Goal: Information Seeking & Learning: Find specific fact

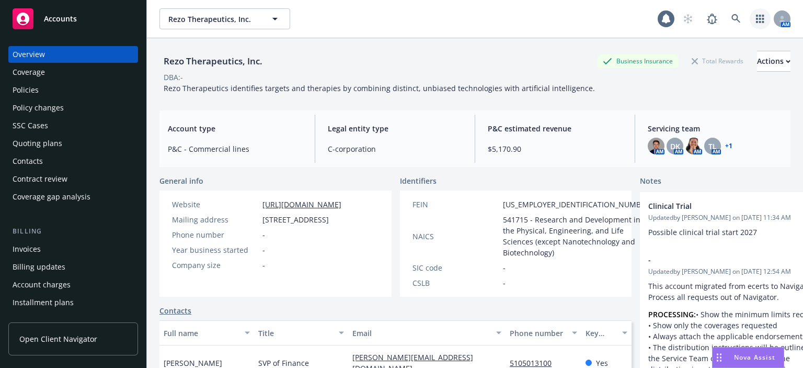
click at [757, 18] on link "button" at bounding box center [760, 18] width 21 height 21
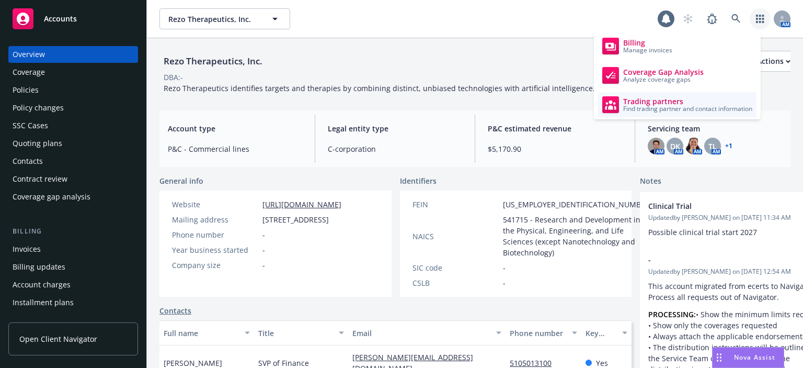
click at [644, 106] on span "Find trading partner and contact information" at bounding box center [687, 109] width 129 height 6
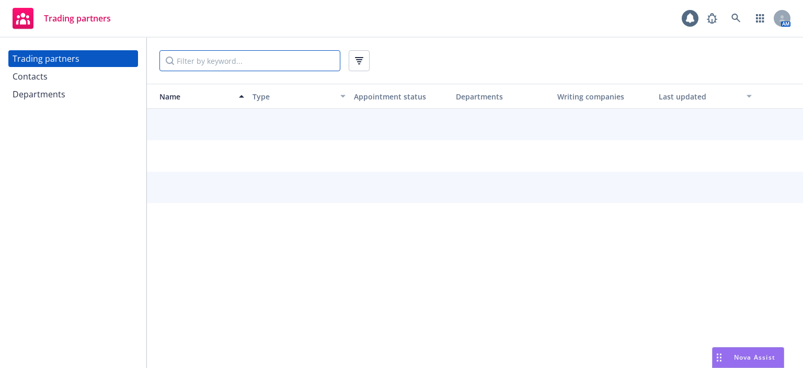
click at [194, 58] on input "Filter by keyword..." at bounding box center [249, 60] width 181 height 21
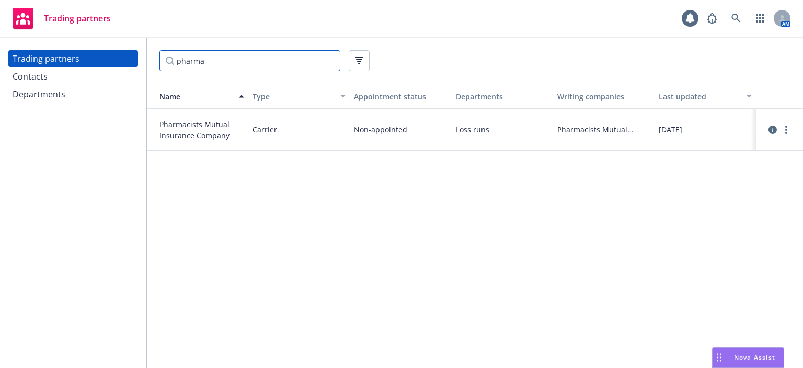
type input "pharma"
click at [192, 128] on span "Pharmacists Mutual Insurance Company" at bounding box center [201, 130] width 85 height 22
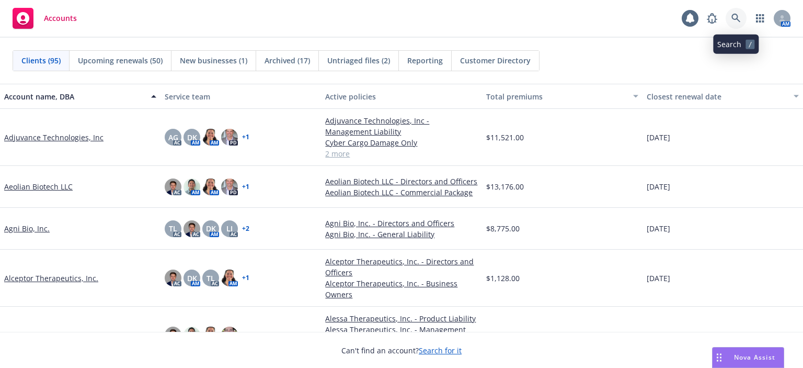
click at [736, 19] on icon at bounding box center [735, 18] width 9 height 9
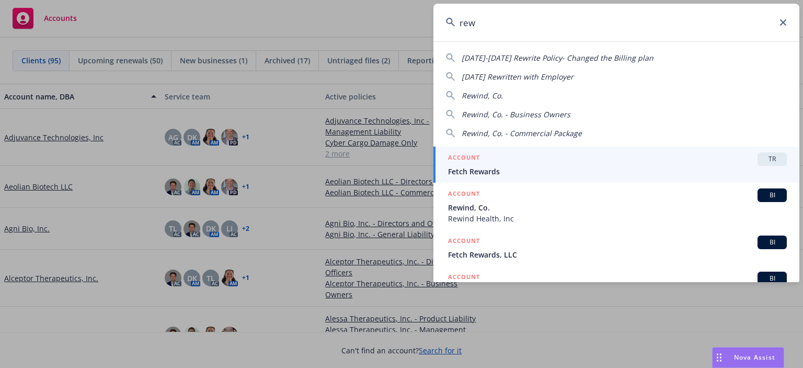
type input "rew"
click at [480, 208] on span "Rewind, Co." at bounding box center [617, 207] width 339 height 11
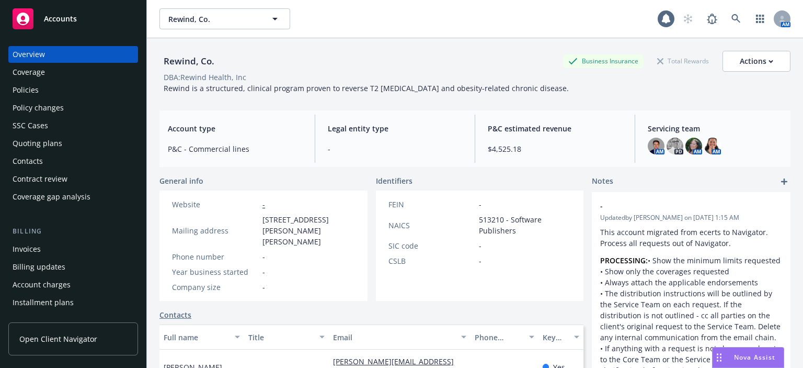
click at [25, 93] on div "Policies" at bounding box center [26, 90] width 26 height 17
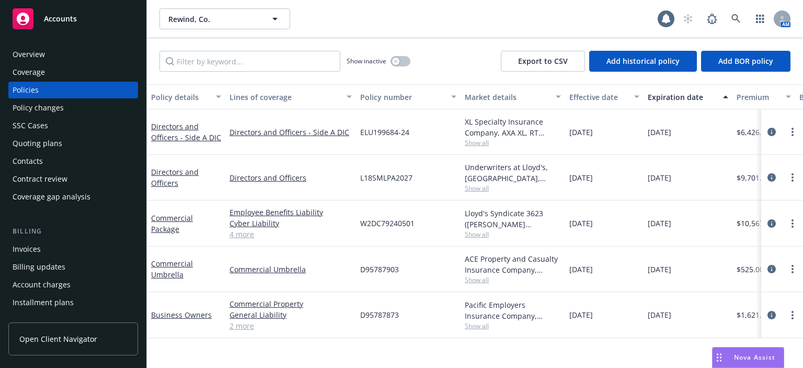
click at [41, 152] on div "Overview Coverage Policies Policy changes SSC Cases Quoting plans Contacts Cont…" at bounding box center [73, 125] width 130 height 159
click at [41, 148] on div "Quoting plans" at bounding box center [38, 143] width 50 height 17
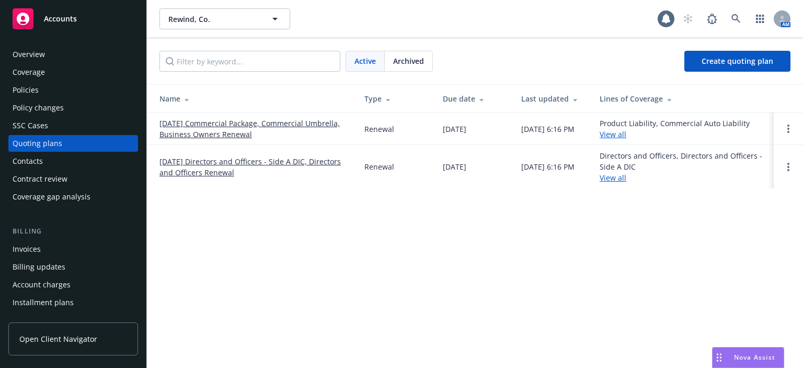
click at [179, 168] on link "08/26/25 Directors and Officers - Side A DIC, Directors and Officers Renewal" at bounding box center [253, 167] width 188 height 22
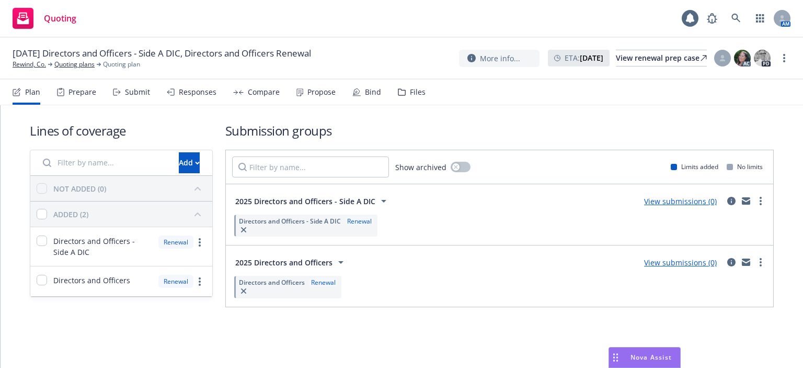
click at [410, 96] on div "Files" at bounding box center [418, 92] width 16 height 8
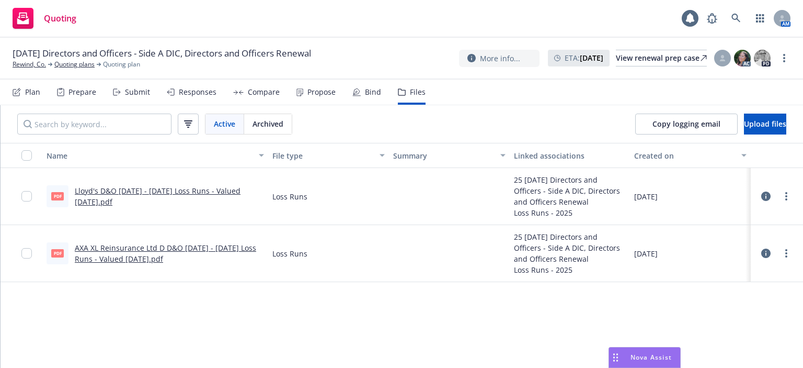
click at [369, 89] on div "Bind" at bounding box center [373, 92] width 16 height 8
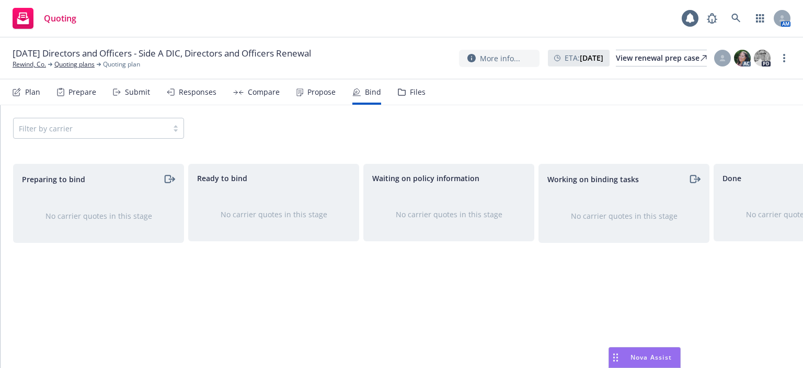
click at [313, 94] on div "Propose" at bounding box center [321, 92] width 28 height 8
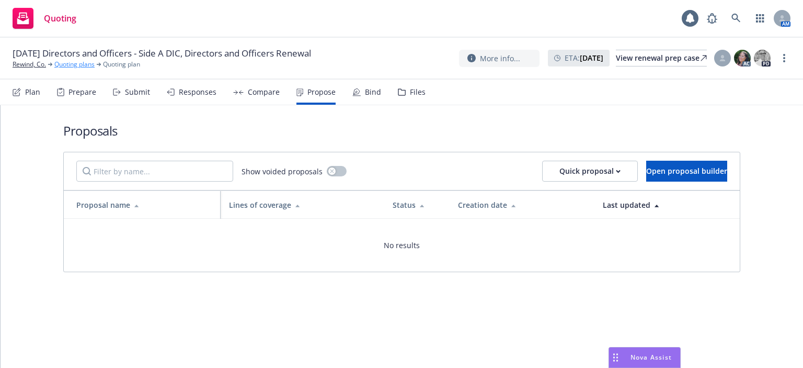
click at [61, 68] on link "Quoting plans" at bounding box center [74, 64] width 40 height 9
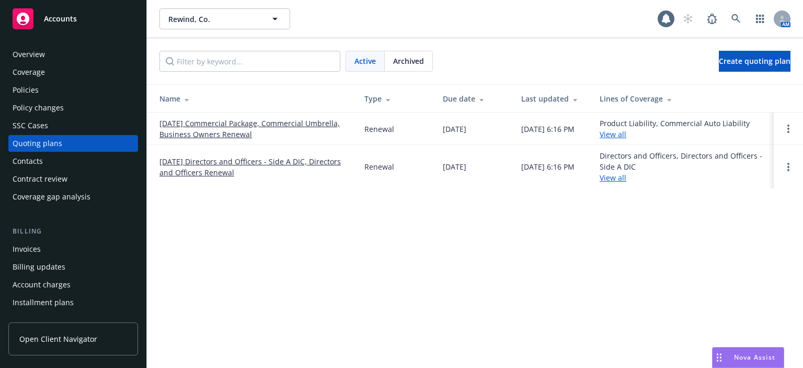
click at [38, 84] on div "Policies" at bounding box center [73, 90] width 121 height 17
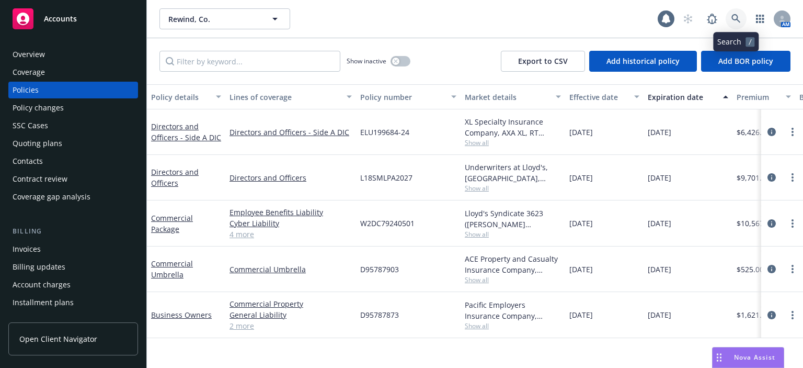
click at [738, 15] on icon at bounding box center [735, 18] width 9 height 9
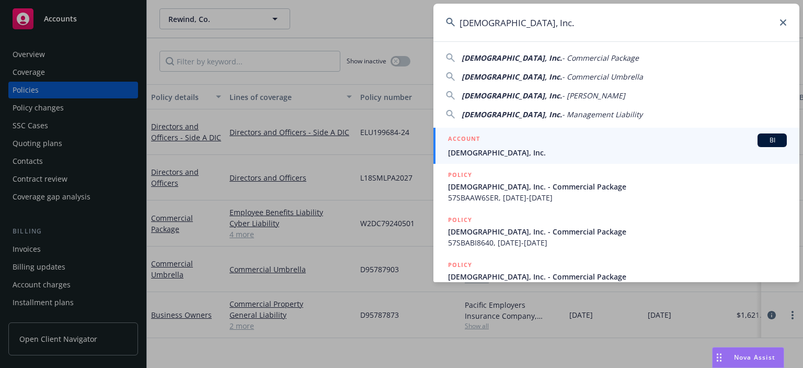
type input "Levitasbio, Inc."
click at [526, 152] on span "Levitasbio, Inc." at bounding box center [617, 152] width 339 height 11
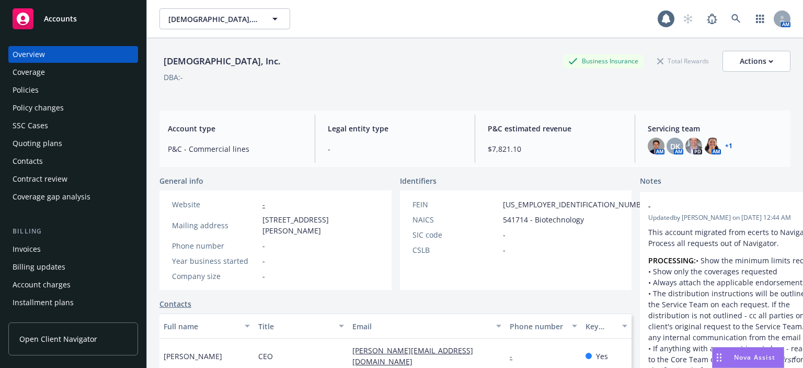
click at [88, 92] on div "Policies" at bounding box center [73, 90] width 121 height 17
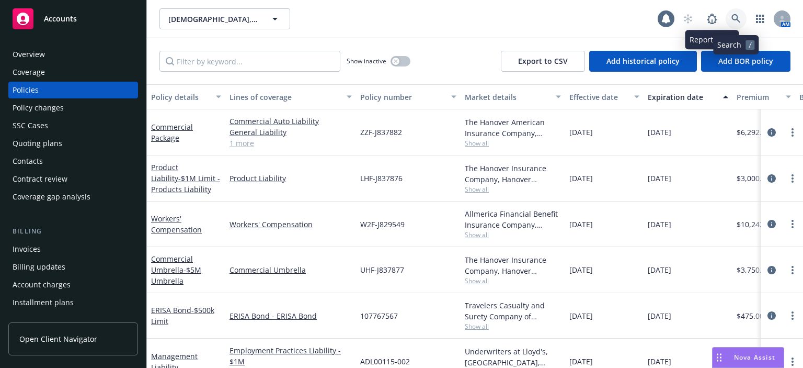
click at [741, 20] on link at bounding box center [736, 18] width 21 height 21
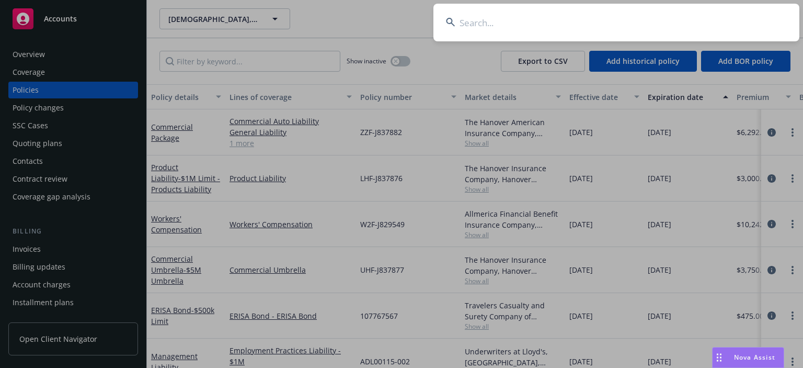
type input "Delphi Diagnostics, Inc."
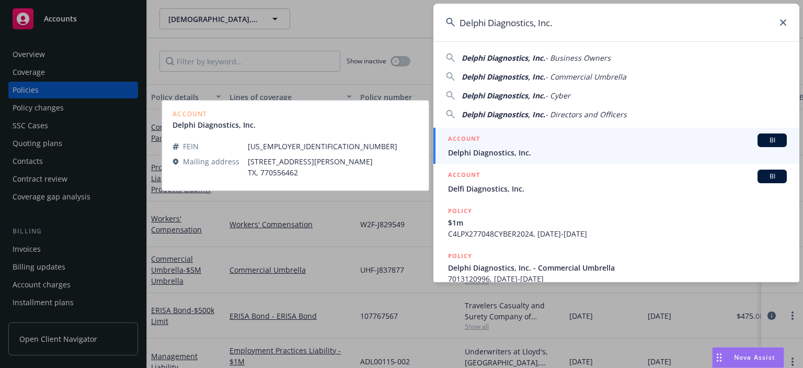
click at [478, 147] on span "Delphi Diagnostics, Inc." at bounding box center [617, 152] width 339 height 11
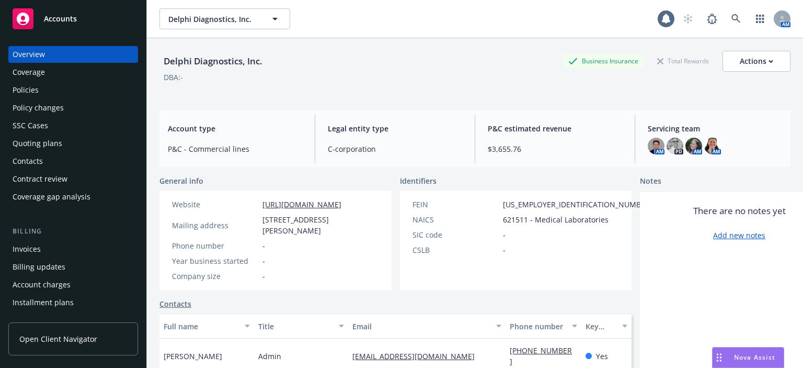
click at [87, 93] on div "Policies" at bounding box center [73, 90] width 121 height 17
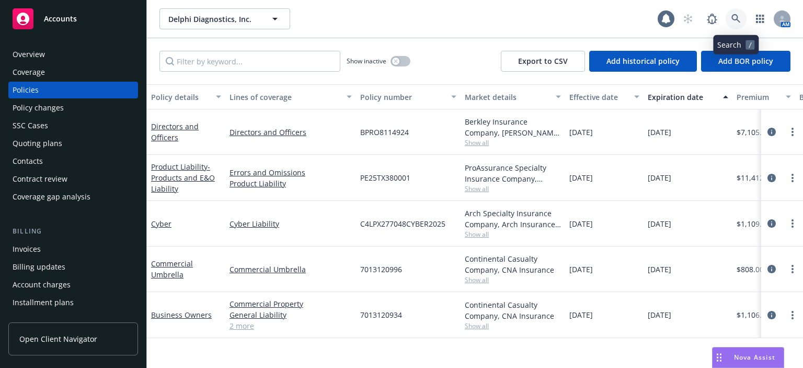
click at [732, 14] on icon at bounding box center [735, 18] width 9 height 9
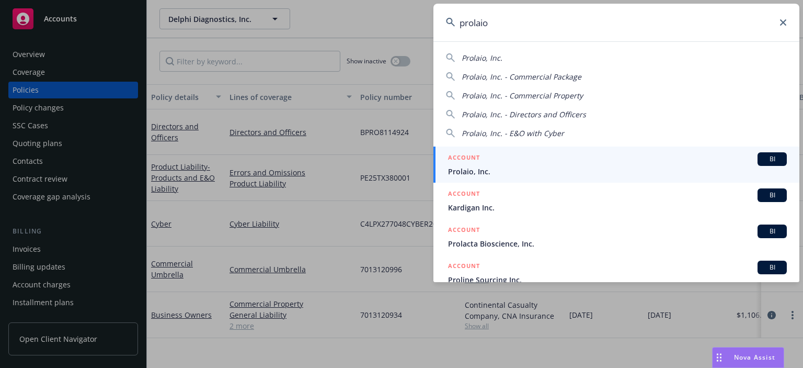
type input "prolaio"
drag, startPoint x: 485, startPoint y: 171, endPoint x: 432, endPoint y: 152, distance: 55.6
click at [485, 170] on span "Prolaio, Inc." at bounding box center [617, 171] width 339 height 11
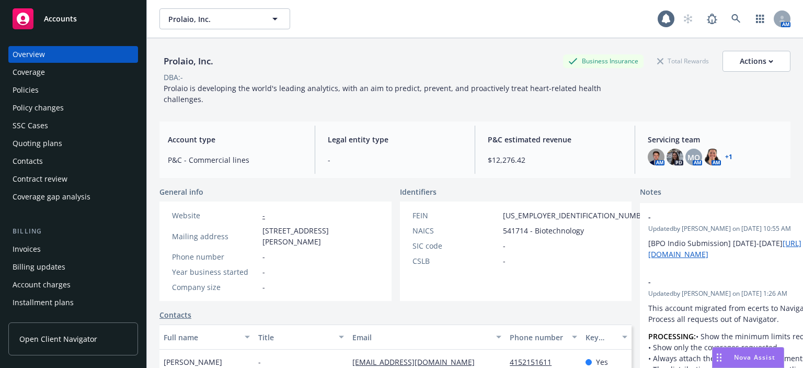
click at [56, 98] on div "Policies" at bounding box center [73, 90] width 121 height 17
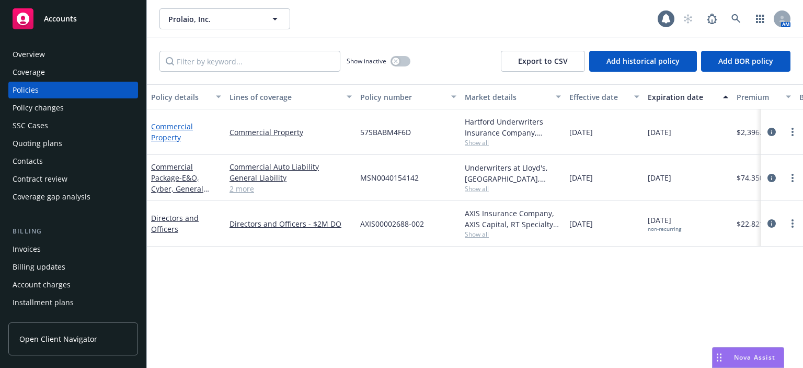
click at [161, 141] on link "Commercial Property" at bounding box center [172, 131] width 42 height 21
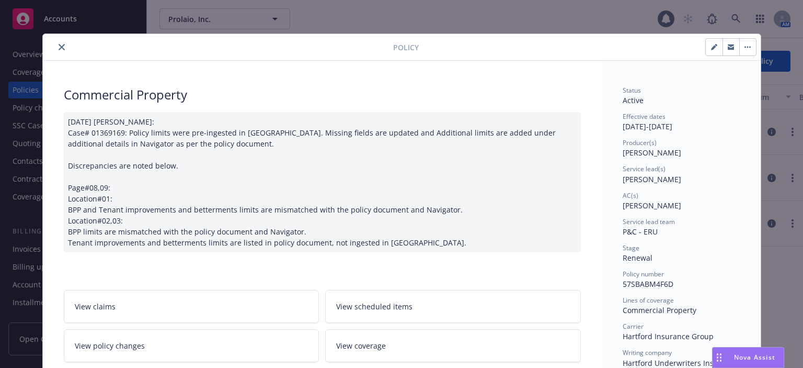
scroll to position [105, 0]
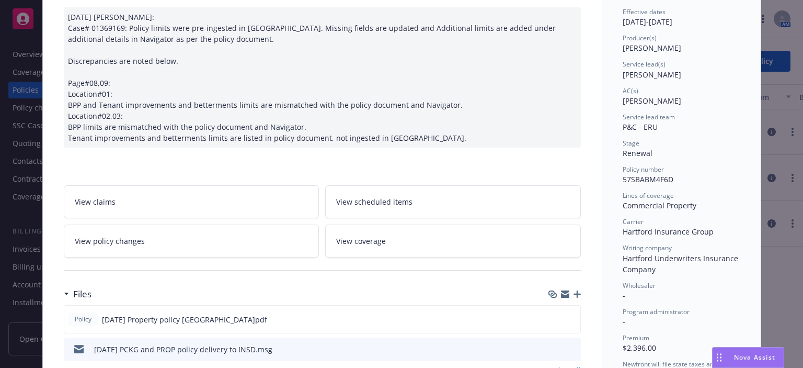
click at [273, 238] on link "View policy changes" at bounding box center [192, 240] width 256 height 33
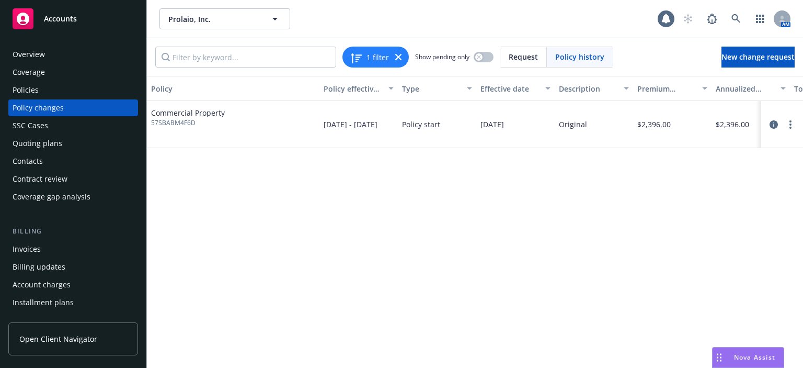
click at [31, 97] on div "Policies" at bounding box center [26, 90] width 26 height 17
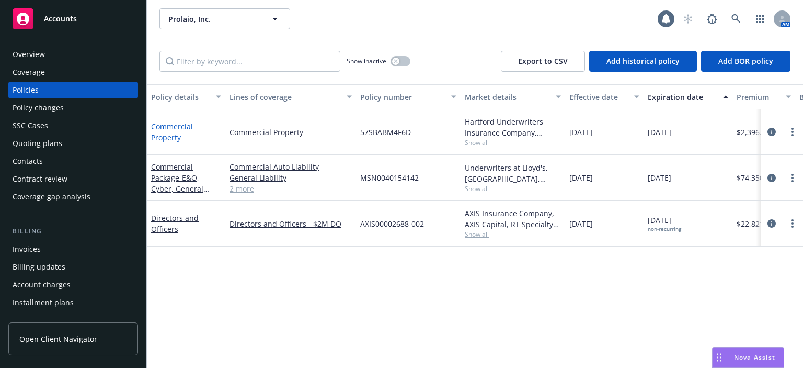
click at [176, 137] on link "Commercial Property" at bounding box center [172, 131] width 42 height 21
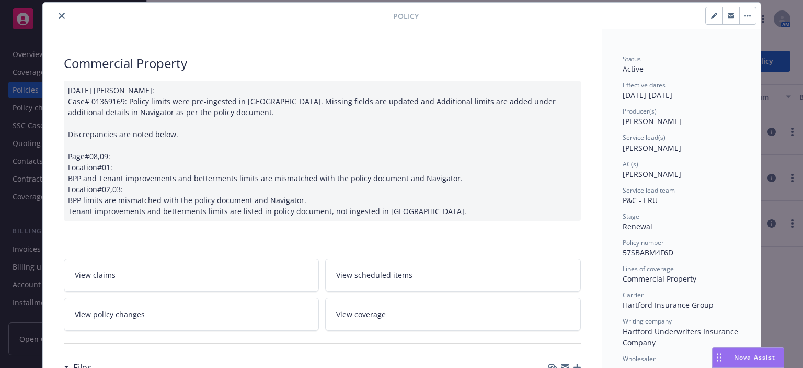
scroll to position [136, 0]
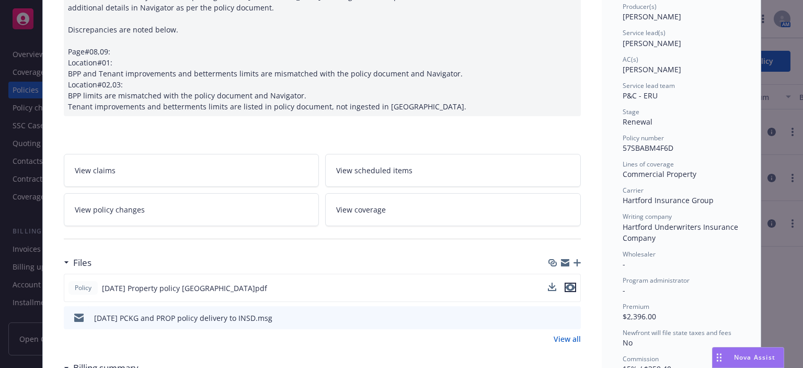
click at [569, 287] on icon "preview file" at bounding box center [570, 286] width 9 height 7
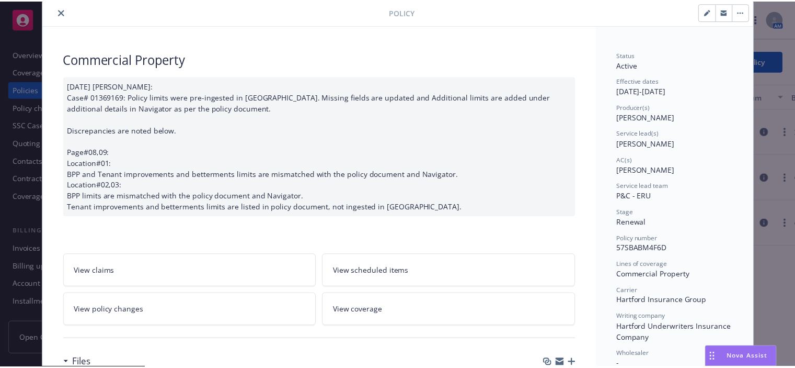
scroll to position [0, 0]
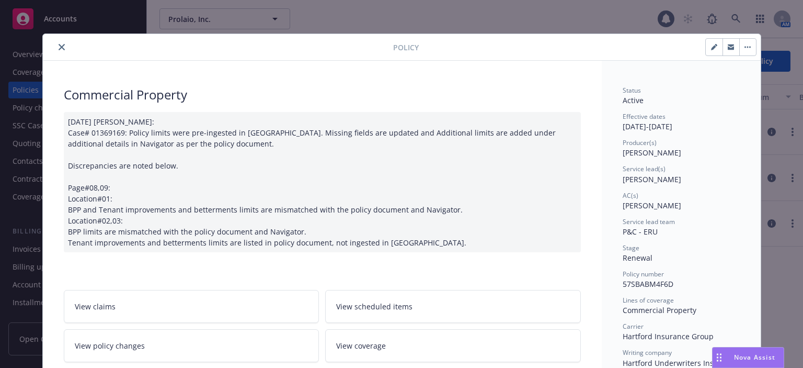
click at [59, 49] on icon "close" at bounding box center [62, 47] width 6 height 6
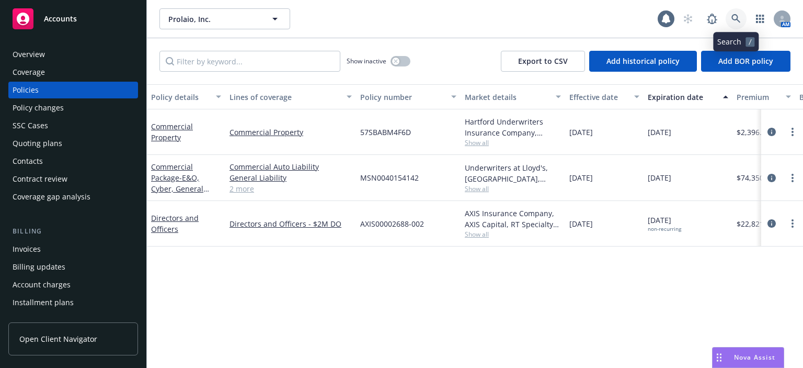
click at [737, 18] on icon at bounding box center [735, 18] width 9 height 9
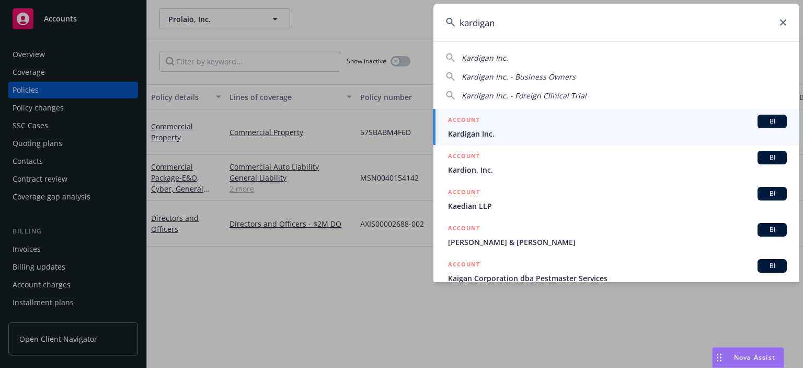
type input "kardigan"
click at [499, 131] on span "Kardigan Inc." at bounding box center [617, 133] width 339 height 11
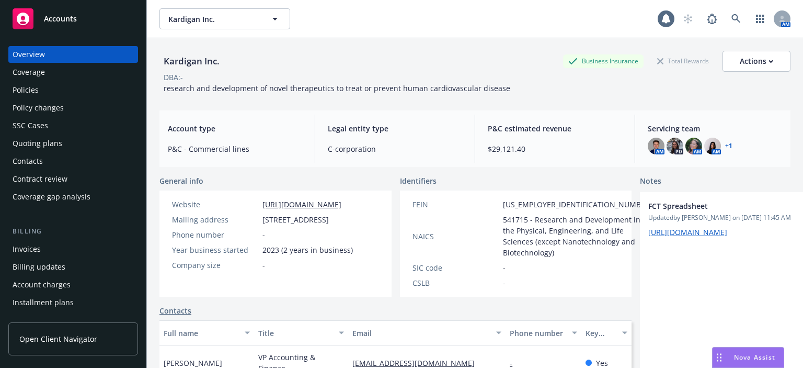
click at [71, 92] on div "Policies" at bounding box center [73, 90] width 121 height 17
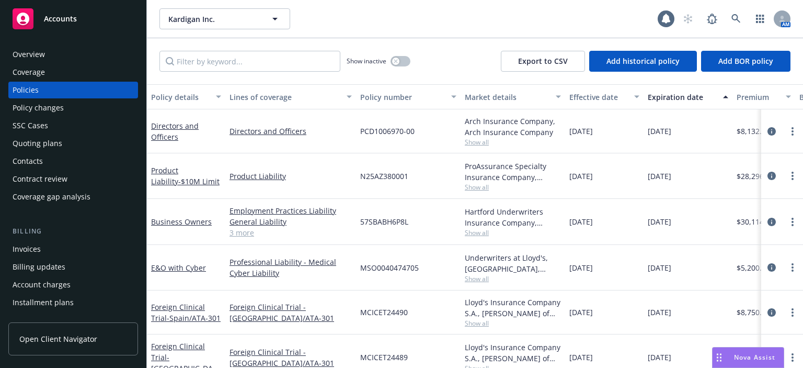
click at [63, 107] on div "Policy changes" at bounding box center [73, 107] width 121 height 17
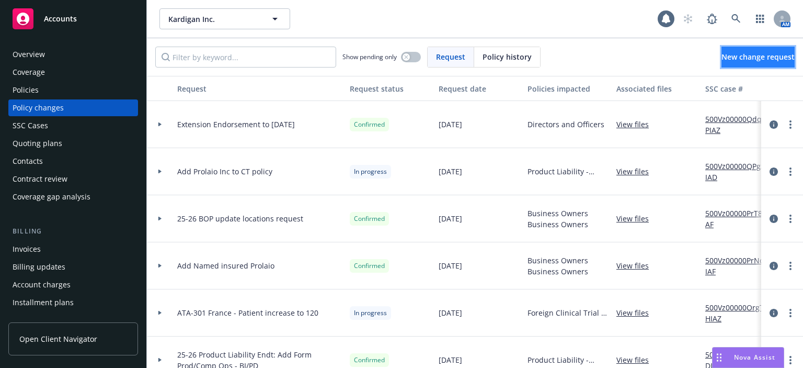
click at [721, 56] on span "New change request" at bounding box center [757, 57] width 73 height 10
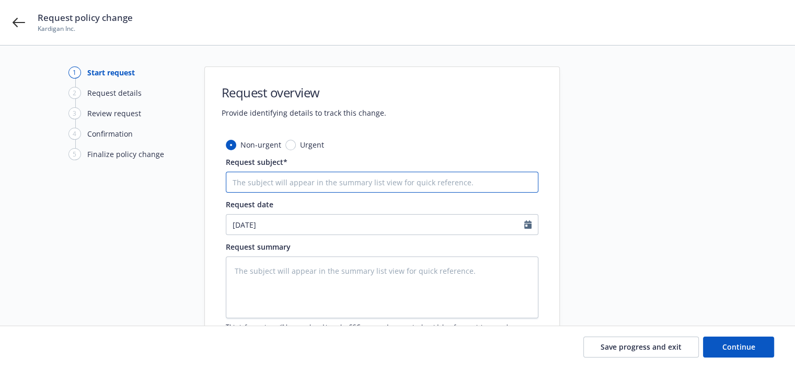
click at [404, 177] on input "Request subject*" at bounding box center [382, 181] width 313 height 21
type textarea "x"
type input "C"
type textarea "x"
type input "Co"
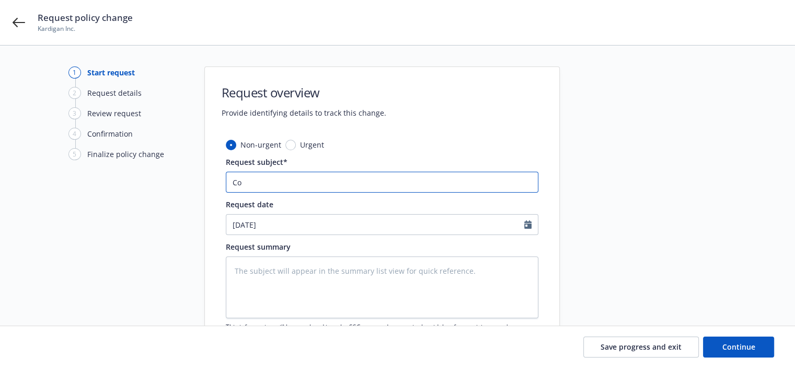
type textarea "x"
type input "Con"
type textarea "x"
type input "Conf"
type textarea "x"
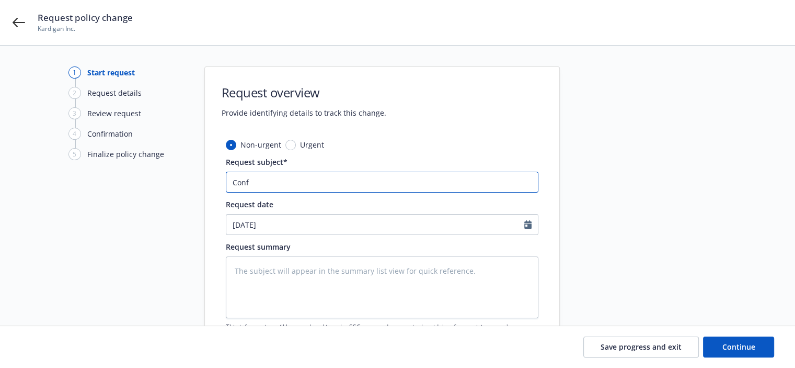
type input "Confi"
type textarea "x"
type input "Confir"
type textarea "x"
type input "Confirm"
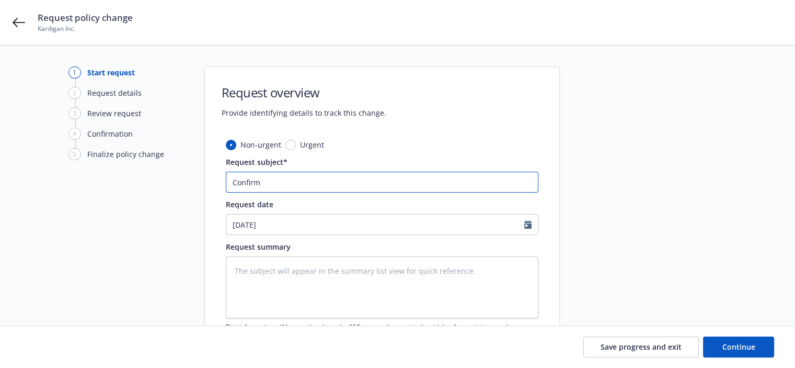
type textarea "x"
type input "Confirm"
type textarea "x"
type input "Confirm lo"
type textarea "x"
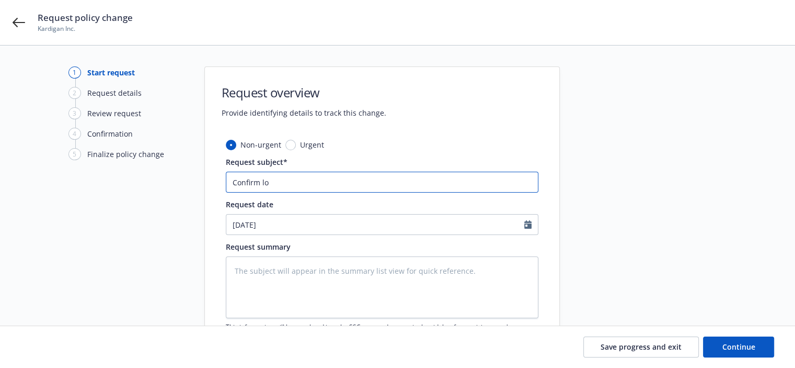
type input "Confirm loc"
type textarea "x"
type input "Confirm loca"
type textarea "x"
type input "Confirm locat"
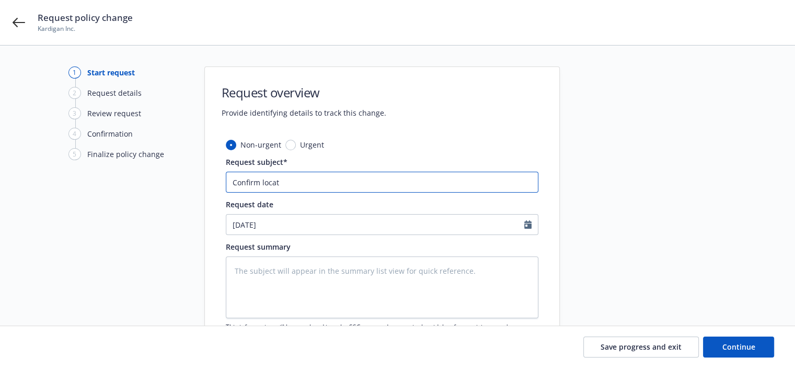
type textarea "x"
type input "Confirm locato"
type textarea "x"
type input "Confirm locat"
type textarea "x"
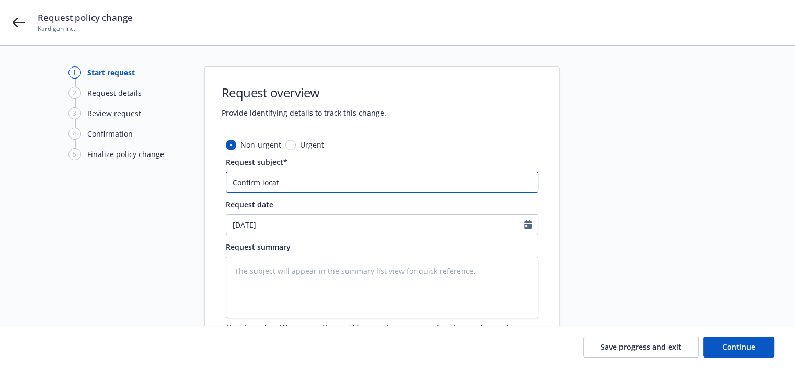
type input "Confirm locati"
type textarea "x"
type input "Confirm locatio"
type textarea "x"
type input "Confirm location"
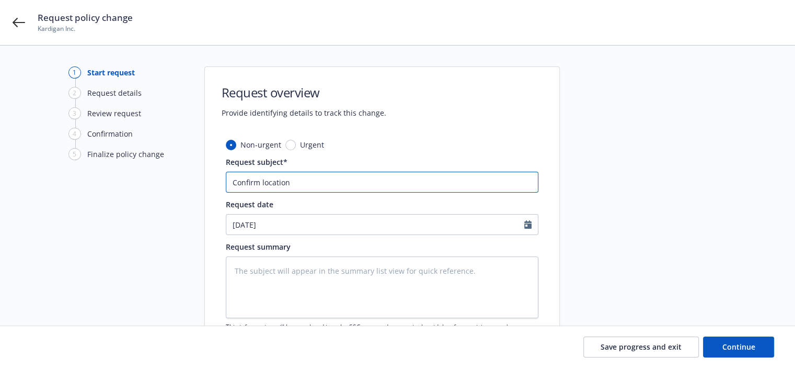
type textarea "x"
type input "Confirm location"
type textarea "x"
type input "Confirm location s"
type textarea "x"
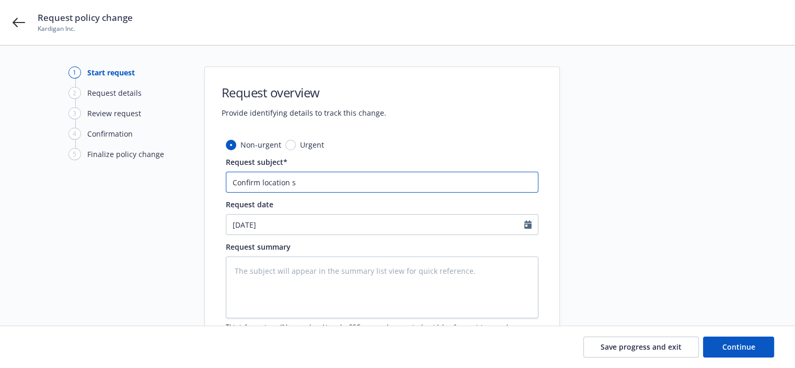
type input "Confirm location sc"
type textarea "x"
type input "Confirm location sceh"
type textarea "x"
type input "Confirm location sce"
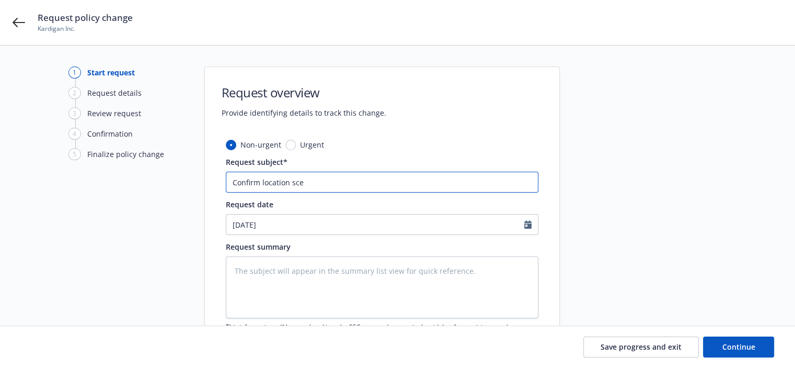
type textarea "x"
type input "Confirm location sc"
type textarea "x"
type input "Confirm location sch"
type textarea "x"
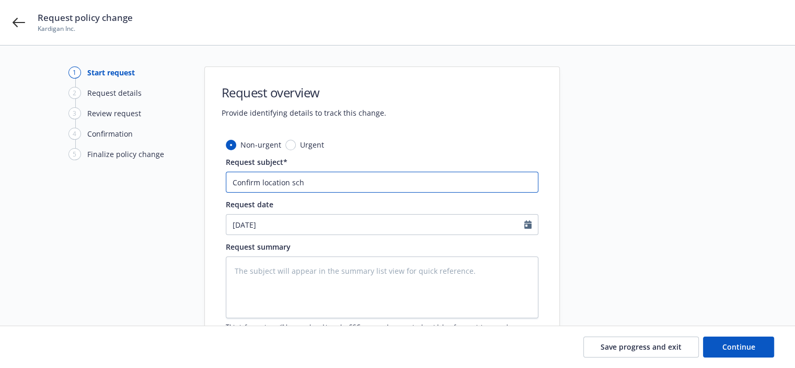
type input "Confirm location sche"
type textarea "x"
type input "Confirm location schedu"
type textarea "x"
type input "Confirm location schedul"
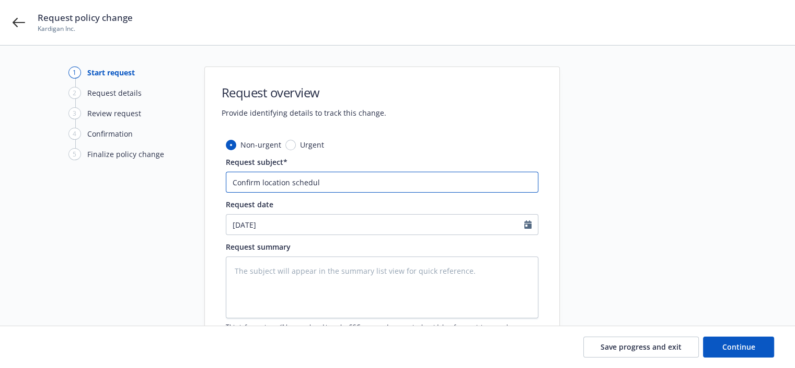
type textarea "x"
type input "Confirm location schedule"
type textarea "x"
type input "Confirm location schedule"
type textarea "x"
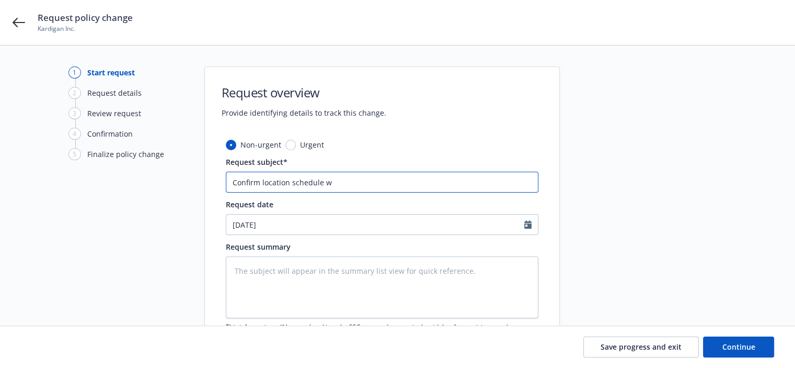
type input "Confirm location schedule wi"
type textarea "x"
type input "Confirm location schedule wit"
type textarea "x"
type input "Confirm location schedule with"
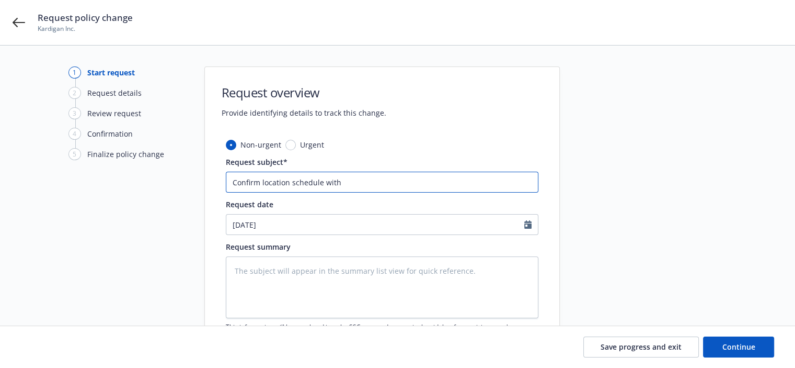
type textarea "x"
type input "Confirm location schedule with P"
type textarea "x"
type input "Confirm location schedule with Pro"
type textarea "x"
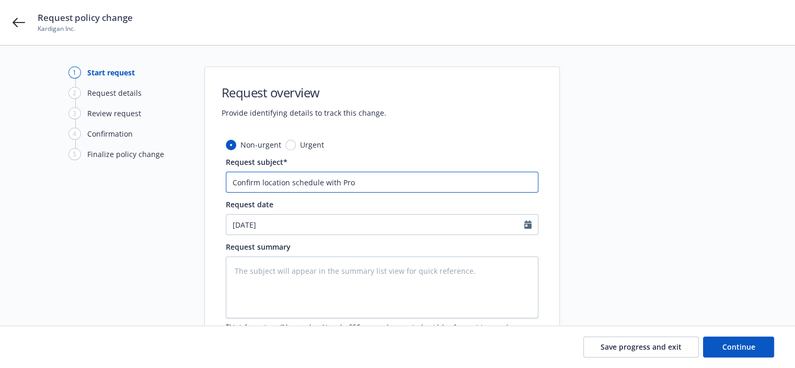
type input "Confirm location schedule with Prol"
type textarea "x"
type input "Confirm location schedule with Prolat"
type textarea "x"
type input "Confirm location schedule with Prolati"
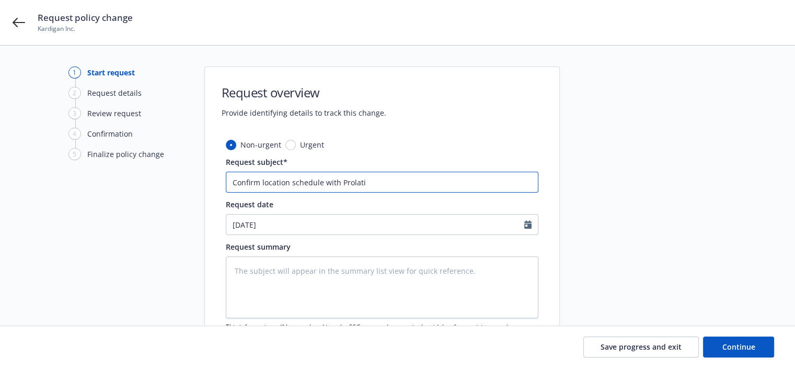
type textarea "x"
type input "Confirm location schedule with Prolatio"
type textarea "x"
type input "Confirm location schedule with Prolation"
type textarea "x"
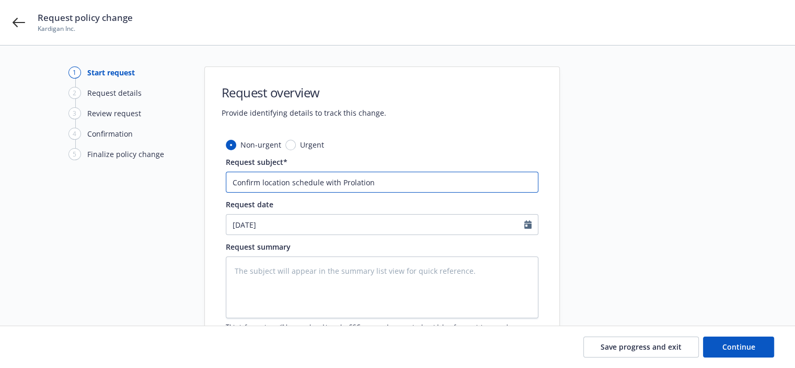
type input "Confirm location schedule with Prolation"
type textarea "x"
type input "Confirm location schedule with Prolation an"
type textarea "x"
type input "Confirm location schedule with Prolation and"
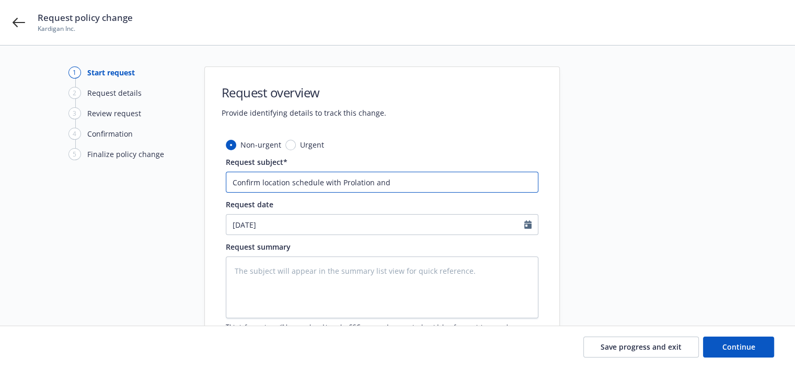
type textarea "x"
type input "Confirm location schedule with Prolation and"
type textarea "x"
type input "Confirm location schedule with Prolation an"
type textarea "x"
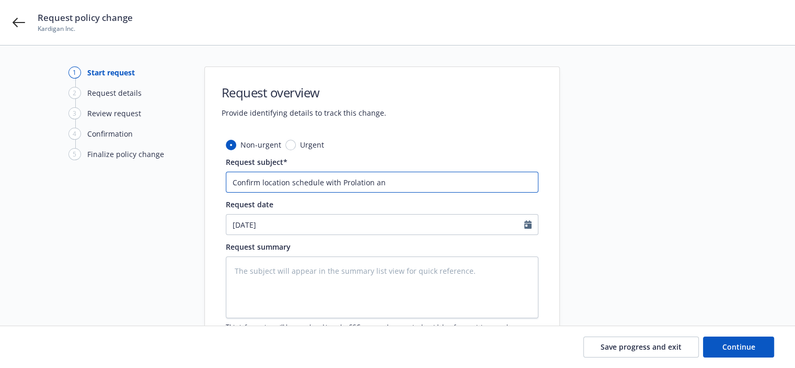
type input "Confirm location schedule with Prolation a"
type textarea "x"
type input "Confirm location schedule with Prolation"
type textarea "x"
type input "Confirm location schedule with Prolation"
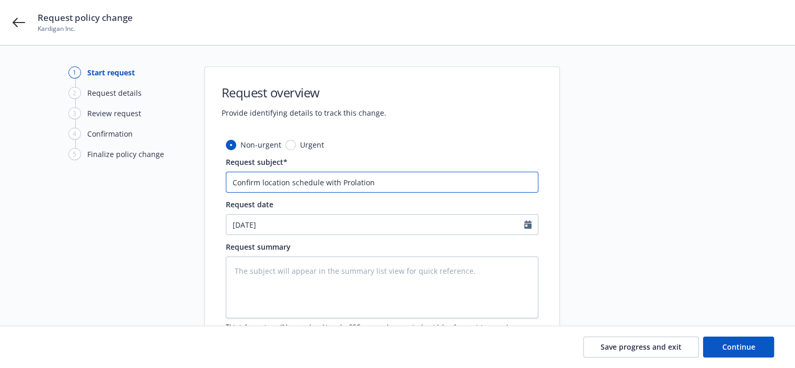
type textarea "x"
type input "Confirm location schedule with Prolatio"
type textarea "x"
type input "Confirm location schedule with Prolati"
type textarea "x"
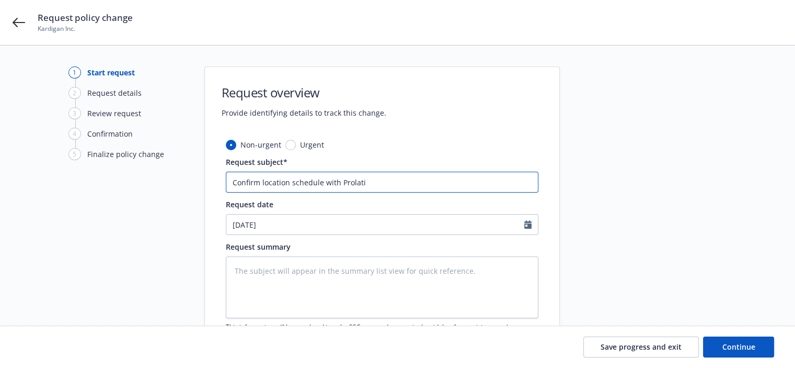
type input "Confirm location schedule with Prolat"
type textarea "x"
type input "Confirm location schedule with Prola"
type textarea "x"
type input "Confirm location schedule with Prol"
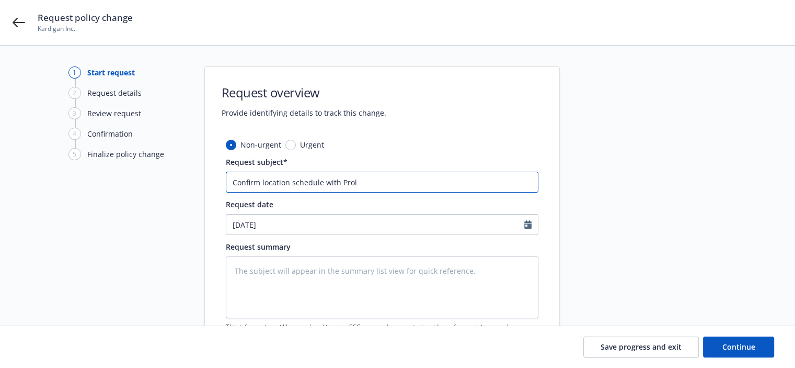
type textarea "x"
type input "Confirm location schedule with Prolai"
type textarea "x"
type input "Confirm location schedule with Prolaio"
type textarea "x"
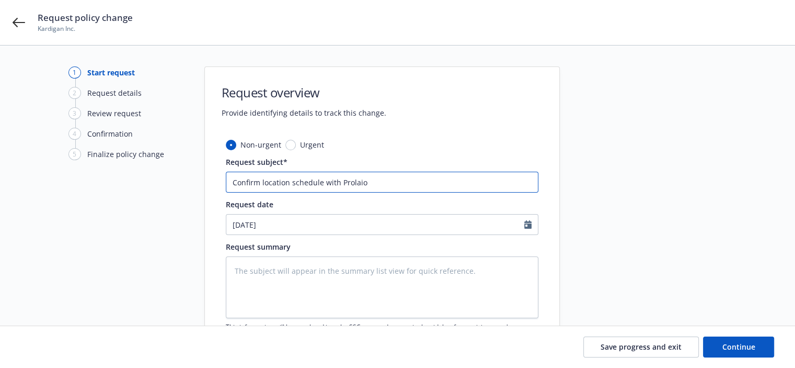
type input "Confirm location schedule with Prolaio"
type textarea "x"
type input "Confirm location schedule with Prolaio a"
type textarea "x"
type input "Confirm location schedule with Prolaio an"
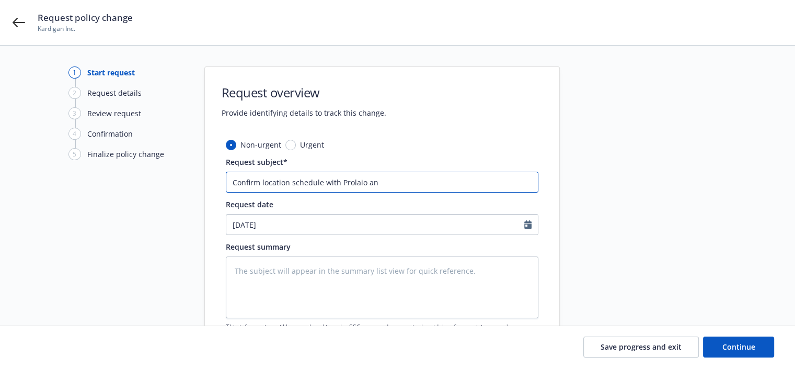
type textarea "x"
type input "Confirm location schedule with Prolaio and"
type textarea "x"
type input "Confirm location schedule with Prolaio and K"
type textarea "x"
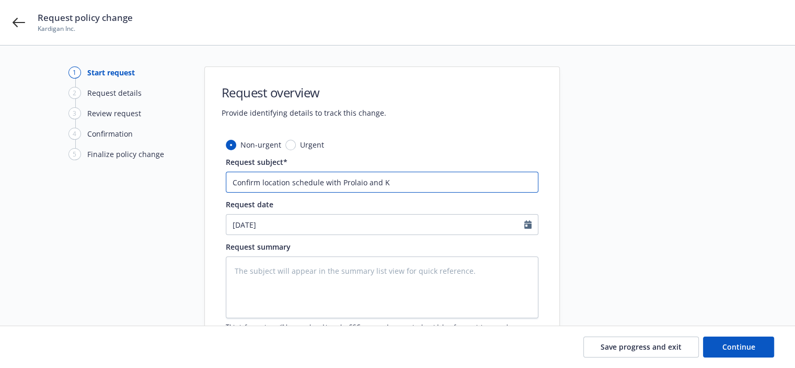
type input "Confirm location schedule with Prolaio and Ka"
type textarea "x"
type input "Confirm location schedule with Prolaio and Kar"
type textarea "x"
type input "Confirm location schedule with Prolaio and Kard"
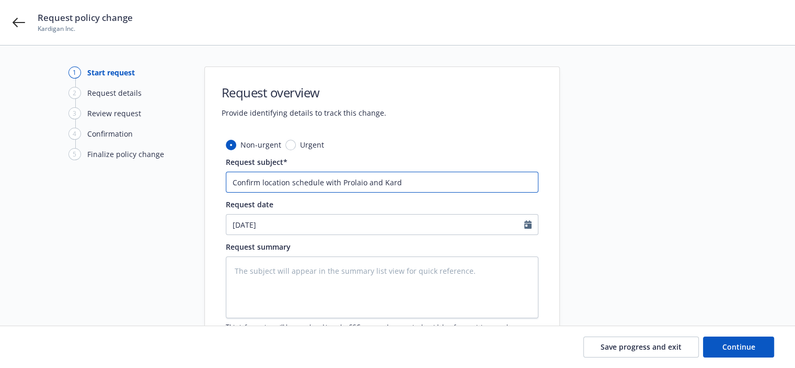
type textarea "x"
type input "Confirm location schedule with Prolaio and Kardi"
type textarea "x"
type input "Confirm location schedule with Prolaio and Kardig"
type textarea "x"
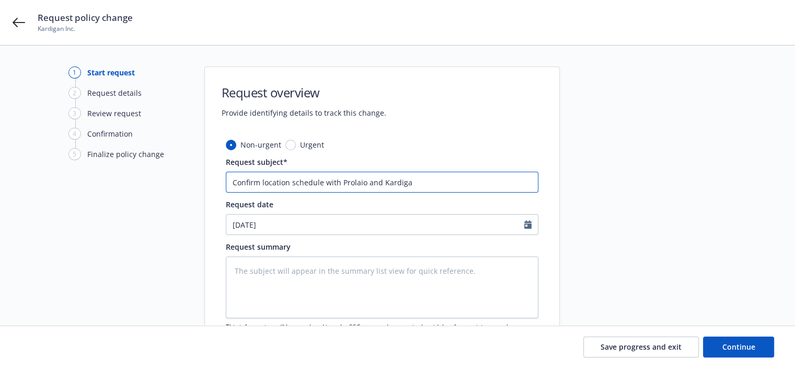
type input "Confirm location schedule with Prolaio and Kardigan"
type textarea "x"
type input "Confirm location schedule with Prolaio and Kardigan"
click at [420, 268] on textarea at bounding box center [382, 287] width 313 height 62
paste textarea "Confirm location schedule with Prolaio and Kardigan"
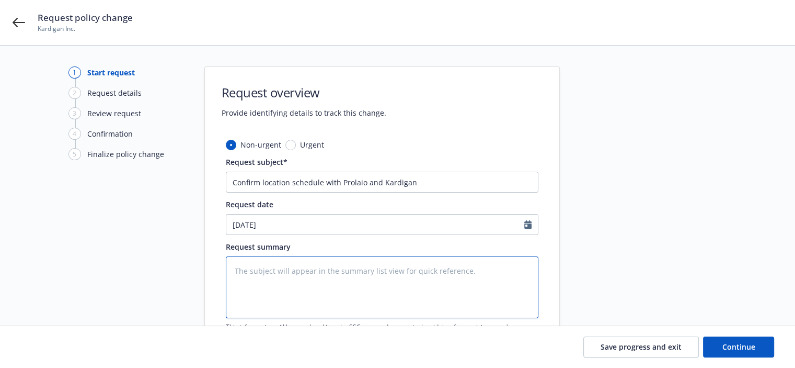
type textarea "x"
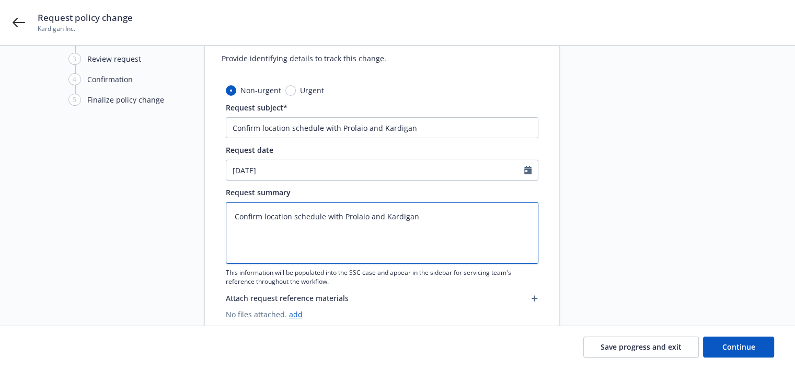
scroll to position [86, 0]
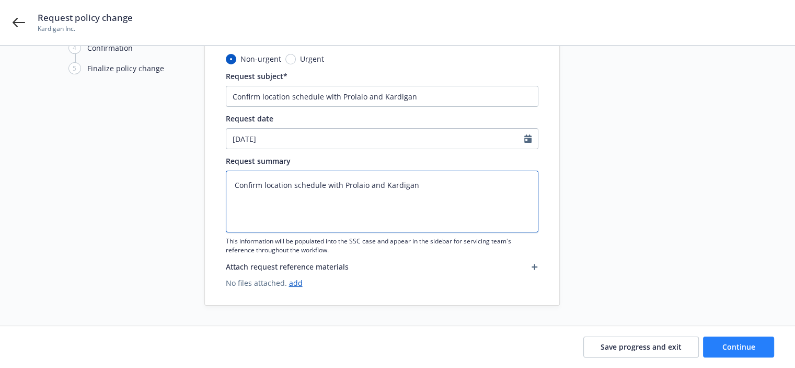
type textarea "Confirm location schedule with Prolaio and Kardigan"
click at [742, 351] on span "Continue" at bounding box center [739, 346] width 33 height 10
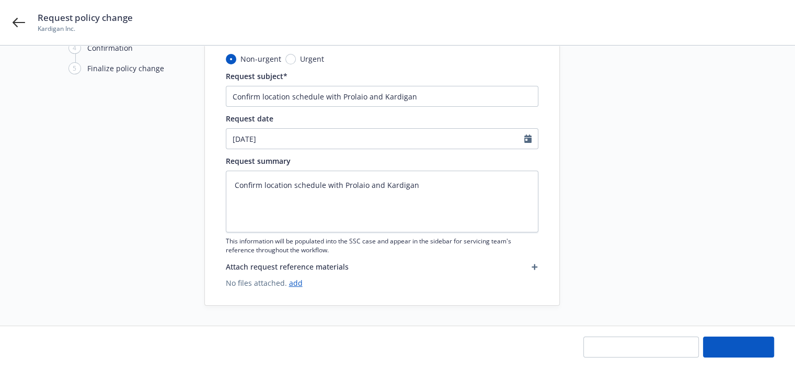
type textarea "x"
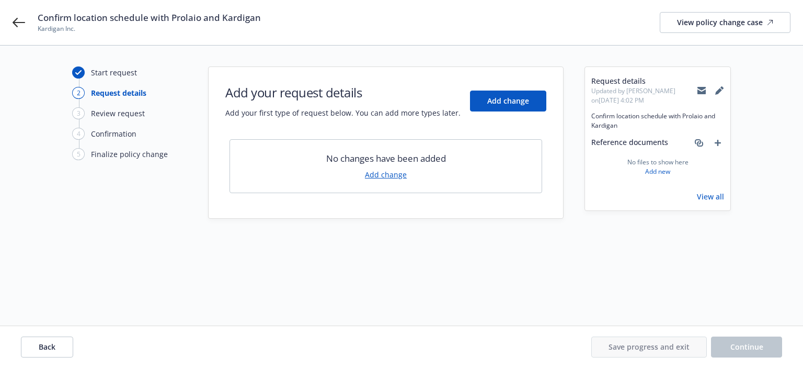
click at [384, 179] on link "Add change" at bounding box center [386, 174] width 42 height 11
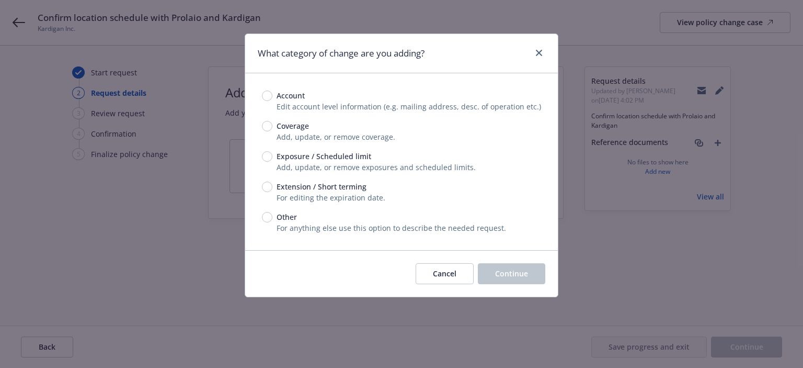
click at [336, 155] on span "Exposure / Scheduled limit" at bounding box center [324, 156] width 95 height 11
click at [272, 155] on input "Exposure / Scheduled limit" at bounding box center [267, 156] width 10 height 10
radio input "true"
click at [510, 267] on button "Continue" at bounding box center [511, 273] width 67 height 21
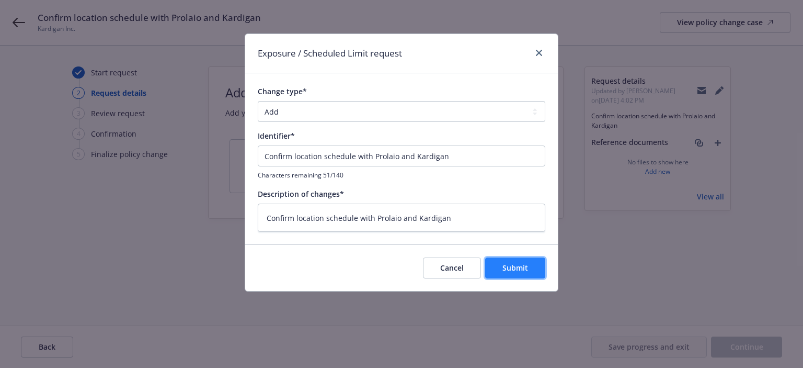
click at [511, 272] on button "Submit" at bounding box center [515, 267] width 60 height 21
type textarea "x"
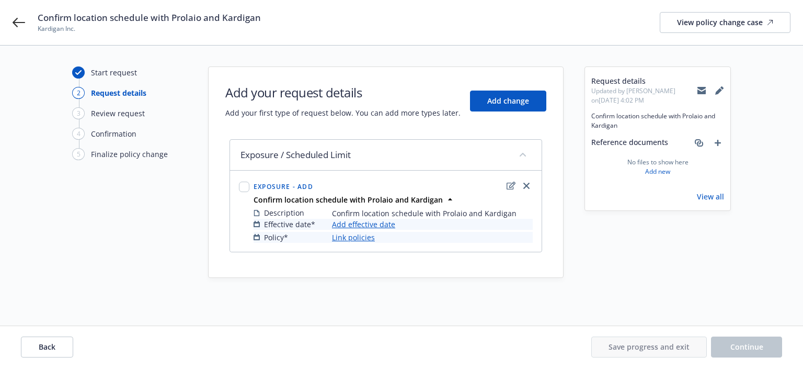
click at [357, 221] on link "Add effective date" at bounding box center [363, 224] width 63 height 11
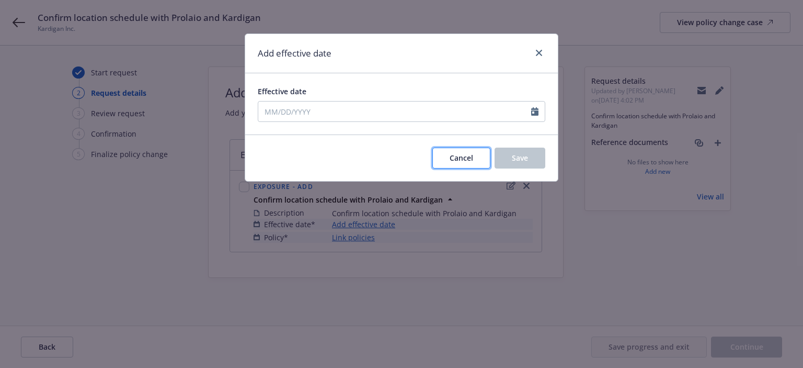
click at [459, 167] on button "Cancel" at bounding box center [461, 157] width 58 height 21
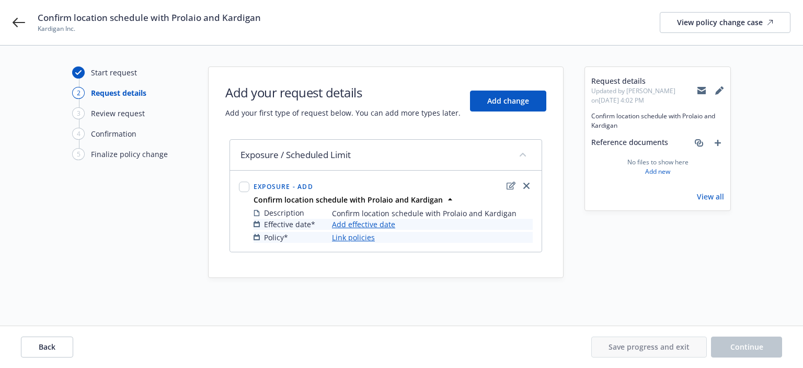
click at [351, 238] on link "Link policies" at bounding box center [353, 237] width 43 height 11
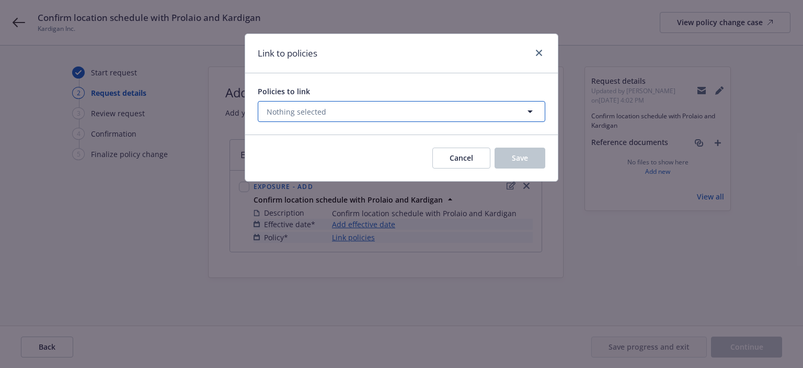
click at [314, 113] on span "Nothing selected" at bounding box center [297, 111] width 60 height 11
select select "ACTIVE"
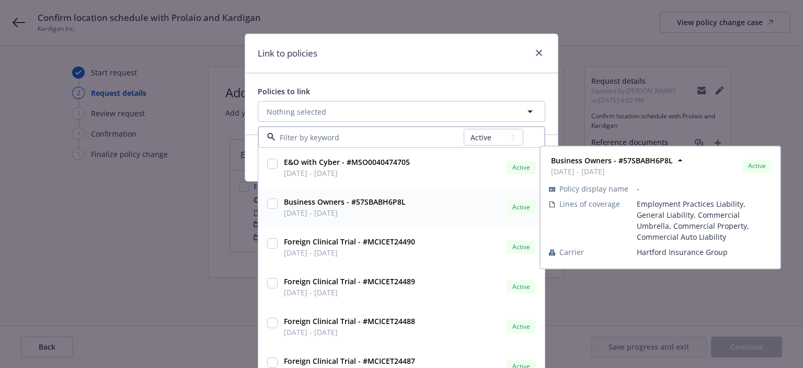
click at [271, 204] on input "checkbox" at bounding box center [272, 203] width 10 height 10
checkbox input "true"
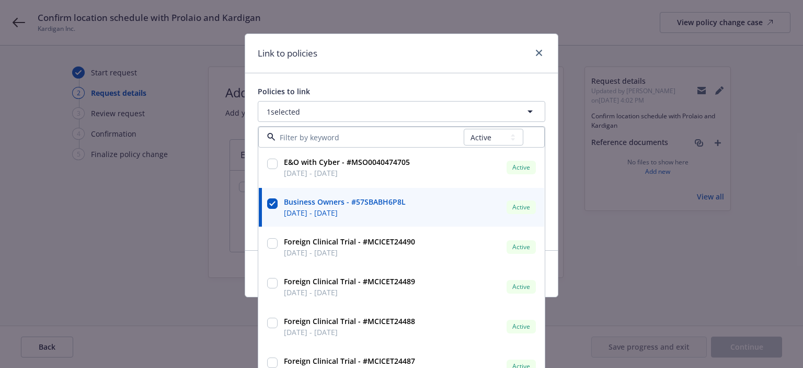
click at [389, 76] on div "Policies to link 1 selected All Active Upcoming Expired Cancelled E&O with Cybe…" at bounding box center [401, 161] width 313 height 177
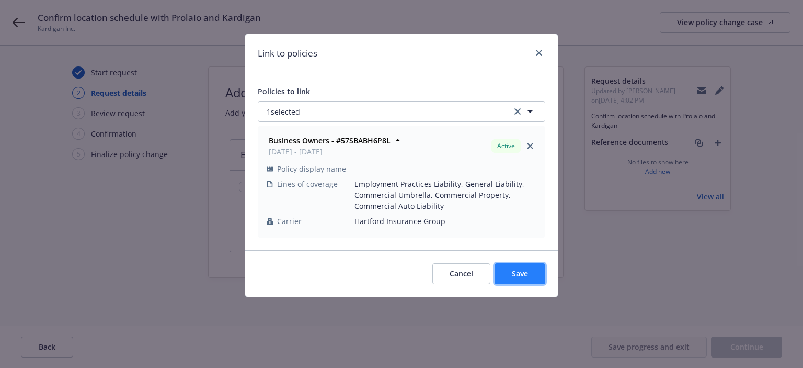
click at [507, 277] on button "Save" at bounding box center [520, 273] width 51 height 21
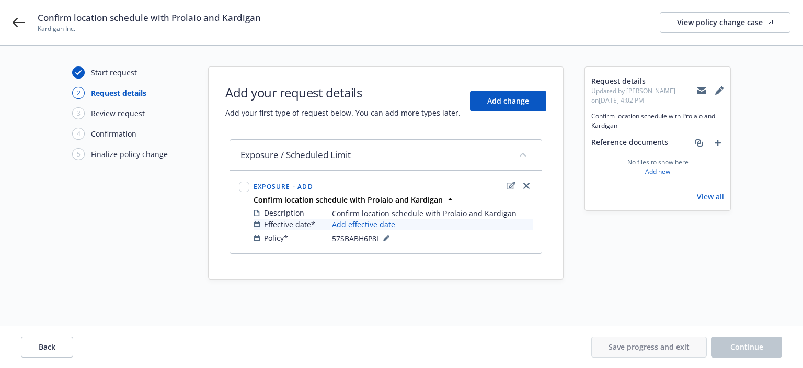
click at [370, 227] on link "Add effective date" at bounding box center [363, 224] width 63 height 11
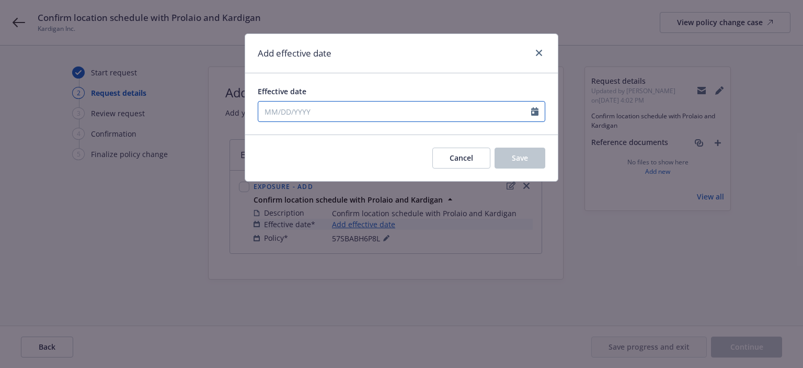
click at [502, 117] on input "Effective date" at bounding box center [394, 111] width 273 height 20
select select "8"
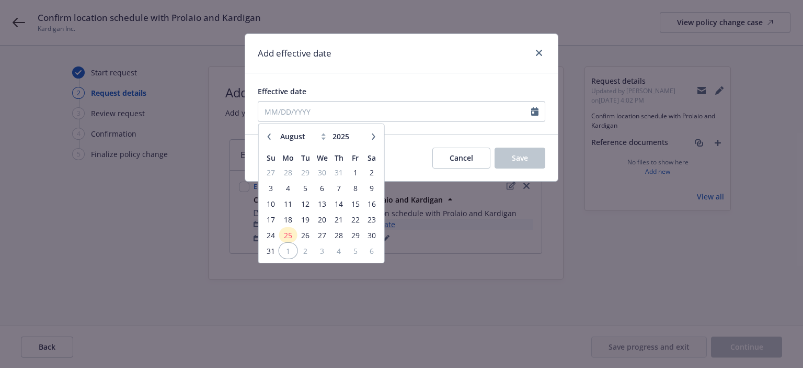
click at [288, 254] on span "1" at bounding box center [288, 250] width 16 height 13
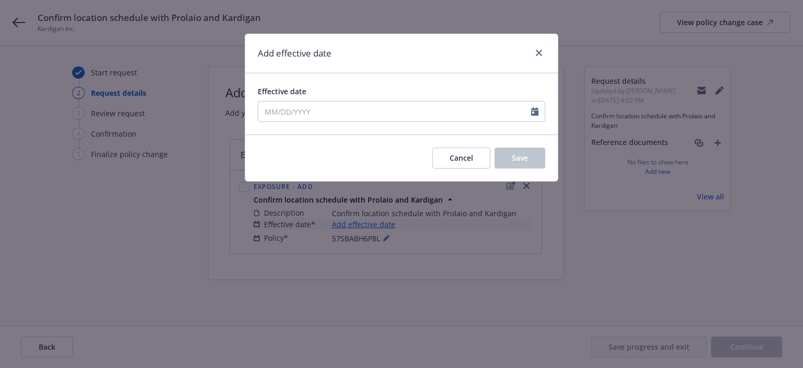
type input "09/01/2025"
drag, startPoint x: 552, startPoint y: 150, endPoint x: 521, endPoint y: 156, distance: 31.5
click at [521, 156] on div "Cancel Save" at bounding box center [401, 157] width 313 height 47
click at [521, 156] on span "Save" at bounding box center [520, 158] width 16 height 10
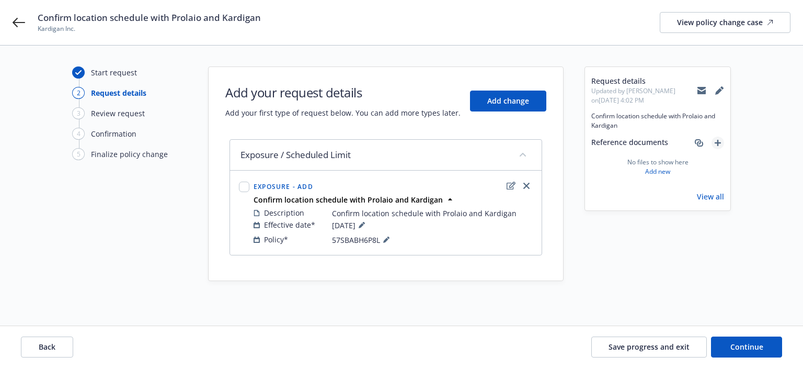
click at [717, 145] on icon "add" at bounding box center [718, 143] width 6 height 6
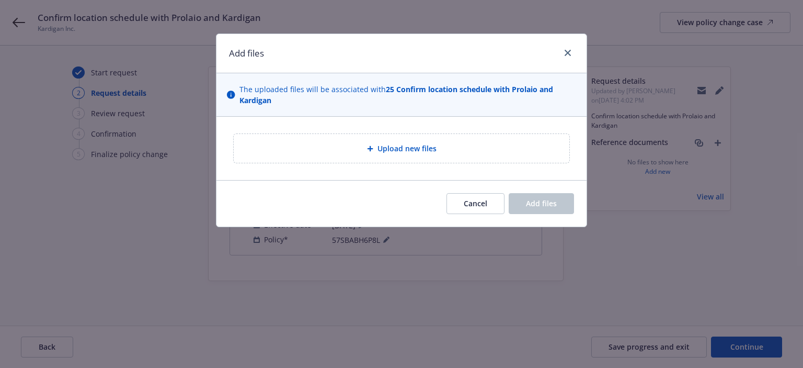
type textarea "x"
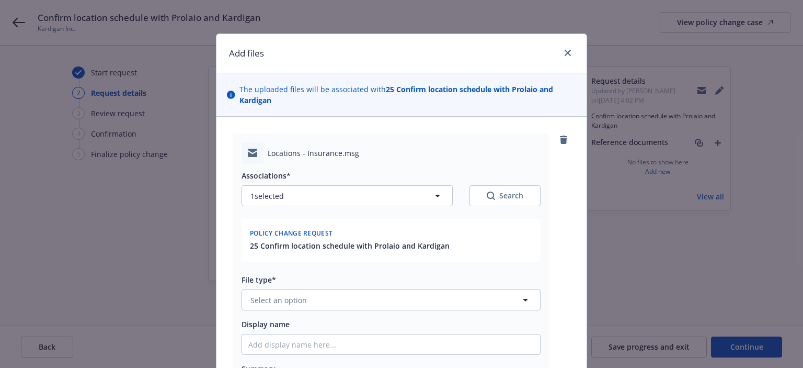
click at [324, 315] on div "Associations* 1 selected Search Policy change request 25 Confirm location sched…" at bounding box center [391, 285] width 299 height 243
click at [325, 305] on button "Select an option" at bounding box center [391, 299] width 299 height 21
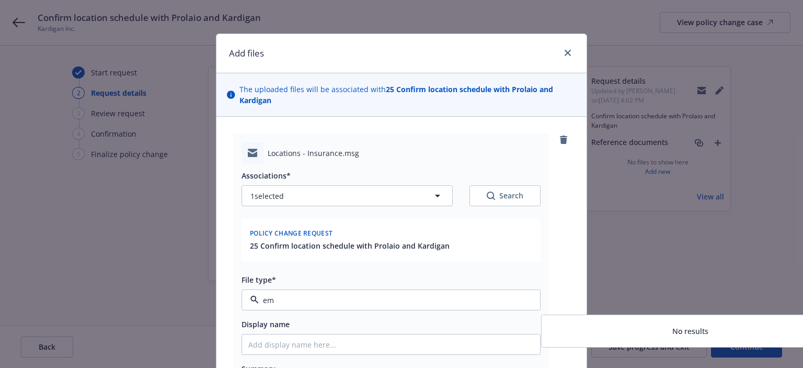
type input "ema"
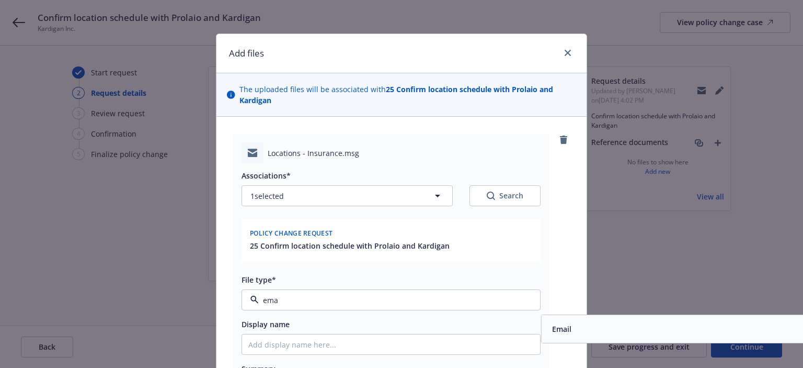
click at [559, 322] on div "Email" at bounding box center [561, 328] width 26 height 15
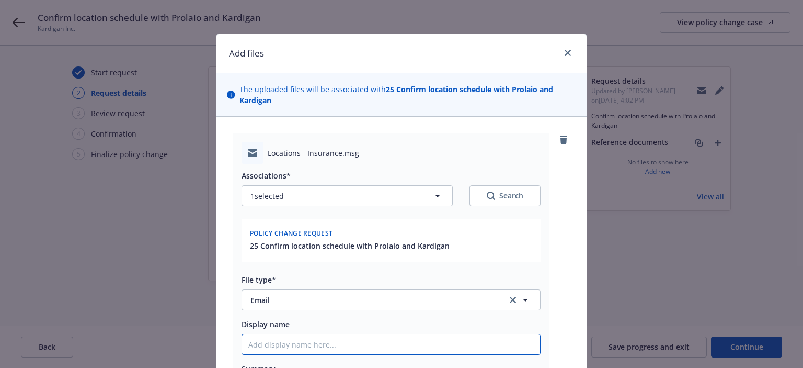
click at [467, 347] on input "Display name" at bounding box center [391, 344] width 298 height 20
paste input "Confirm location schedule with Prolaio and Kardigan"
type textarea "x"
type input "Confirm location schedule with Prolaio and Kardigan"
click at [242, 345] on input "Confirm location schedule with Prolaio and Kardigan" at bounding box center [391, 344] width 298 height 20
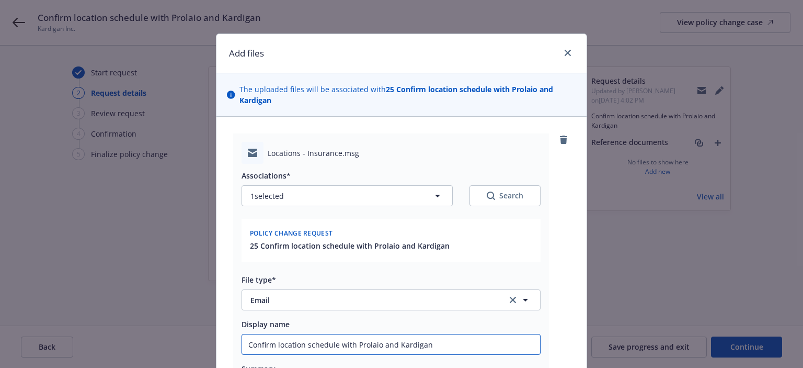
type textarea "x"
type input "8Confirm location schedule with Prolaio and Kardigan"
type textarea "x"
type input "8/Confirm location schedule with Prolaio and Kardigan"
type textarea "x"
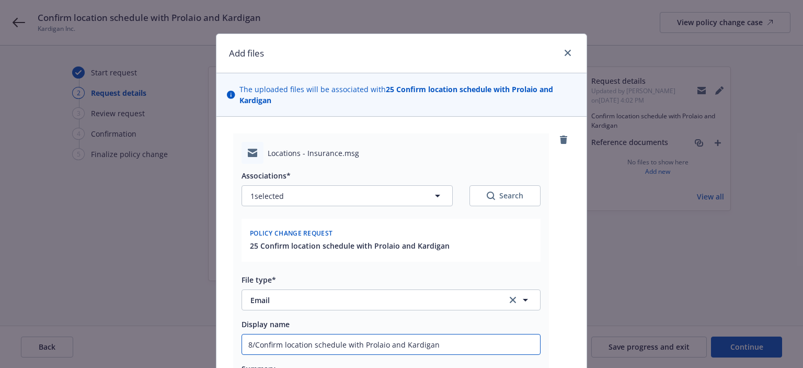
type input "8/2Confirm location schedule with Prolaio and Kardigan"
type textarea "x"
type input "8/25Confirm location schedule with Prolaio and Kardigan"
type textarea "x"
type input "8/25/Confirm location schedule with Prolaio and Kardigan"
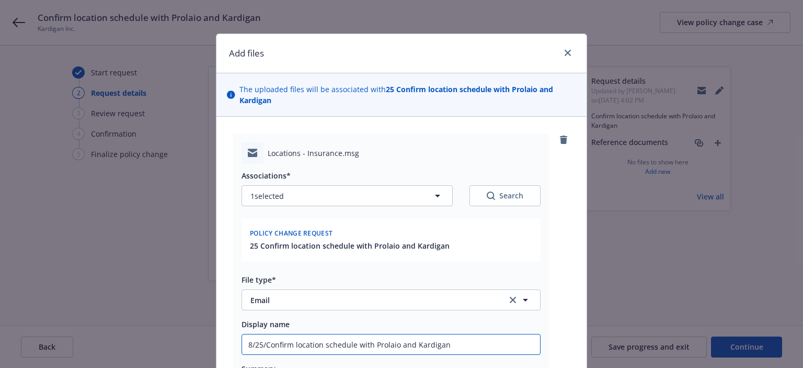
type textarea "x"
type input "8/25/2Confirm location schedule with Prolaio and Kardigan"
type textarea "x"
type input "8/25/20Confirm location schedule with Prolaio and Kardigan"
type textarea "x"
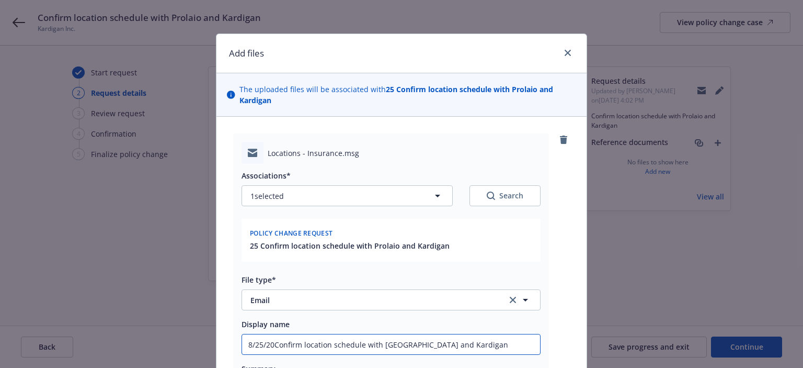
type input "8/25/202Confirm location schedule with Prolaio and Kardigan"
type textarea "x"
type input "8/25/2025Confirm location schedule with Prolaio and Kardigan"
type textarea "x"
type input "8/25/2025 Confirm location schedule with Prolaio and Kardigan"
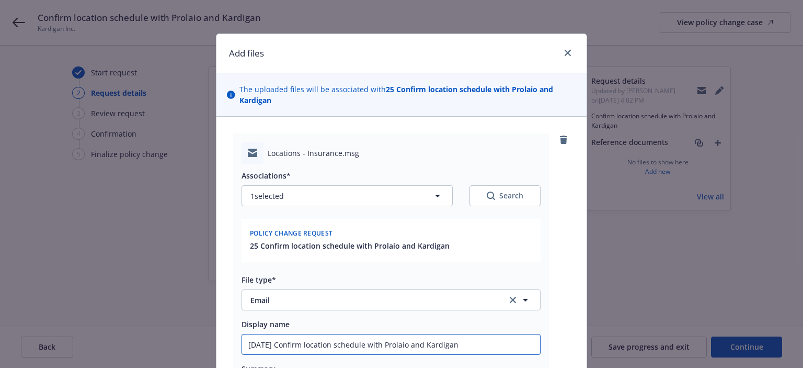
type textarea "x"
type input "8/25/2025 BConfirm location schedule with Prolaio and Kardigan"
type textarea "x"
type input "8/25/2025 BOConfirm location schedule with Prolaio and Kardigan"
type textarea "x"
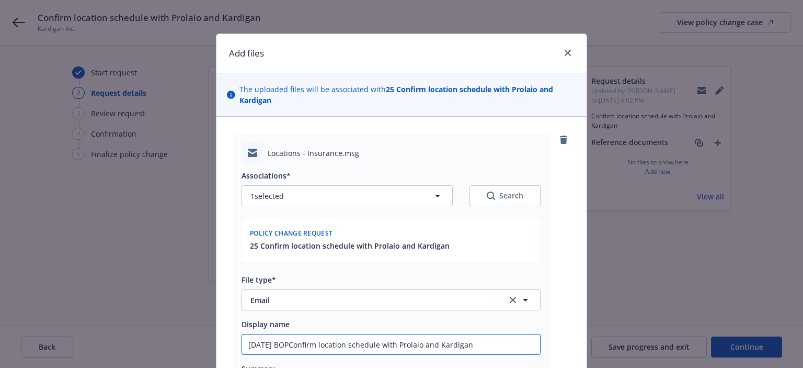
type input "8/25/2025 BOP Confirm location schedule with Prolaio and Kardigan"
type textarea "x"
type input "8/25/2025 BOP onfirm location schedule with Prolaio and Kardigan"
type textarea "x"
type input "8/25/2025 BOP confirm location schedule with Prolaio and Kardigan"
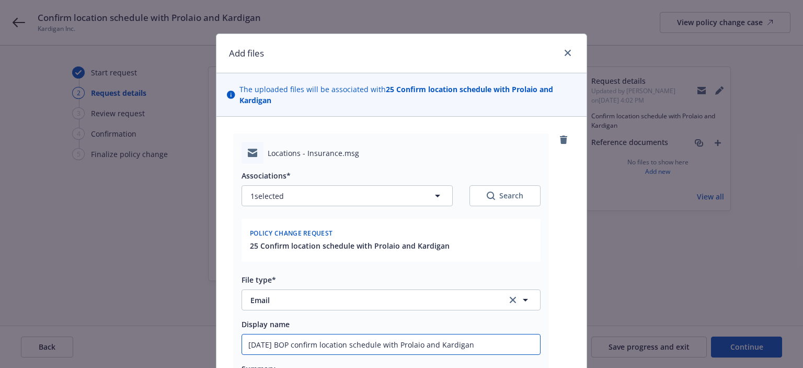
type textarea "x"
type input "8/25/2025 BOP confirm location schedule with Prolaio and Kardigan"
type textarea "x"
type input "8/25/2025 BOP confirm location schedule with Prolaio and Kardigan E"
type textarea "x"
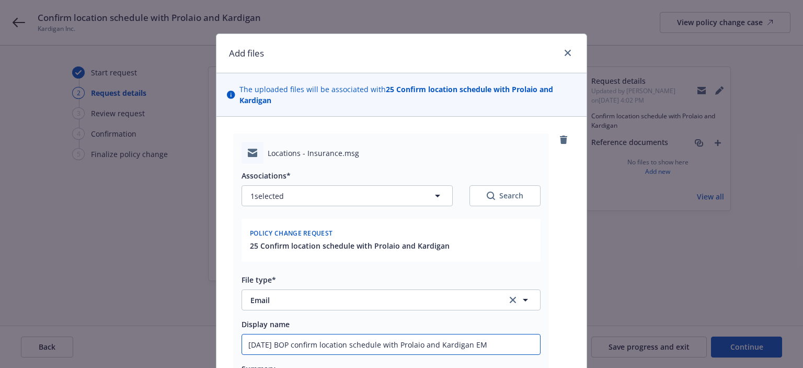
type input "8/25/2025 BOP confirm location schedule with Prolaio and Kardigan EM"
type textarea "x"
type input "8/25/2025 BOP confirm location schedule with Prolaio and Kardigan EM t"
type textarea "x"
type input "8/25/2025 BOP confirm location schedule with Prolaio and Kardigan EM to"
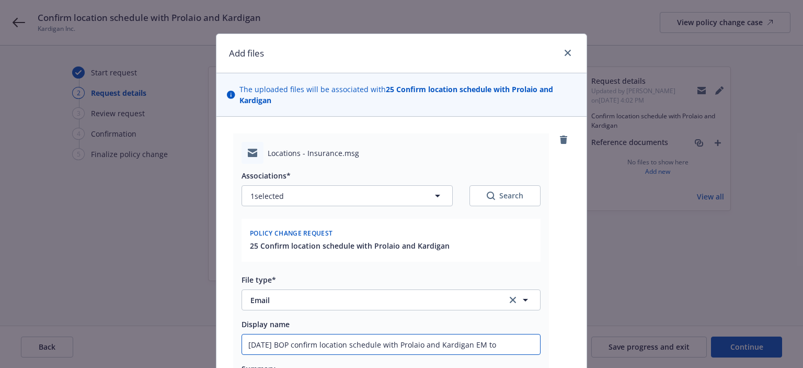
type textarea "x"
type input "8/25/2025 BOP confirm location schedule with Prolaio and Kardigan EM to I"
type textarea "x"
type input "8/25/2025 BOP confirm location schedule with Prolaio and Kardigan EM to IN"
type textarea "x"
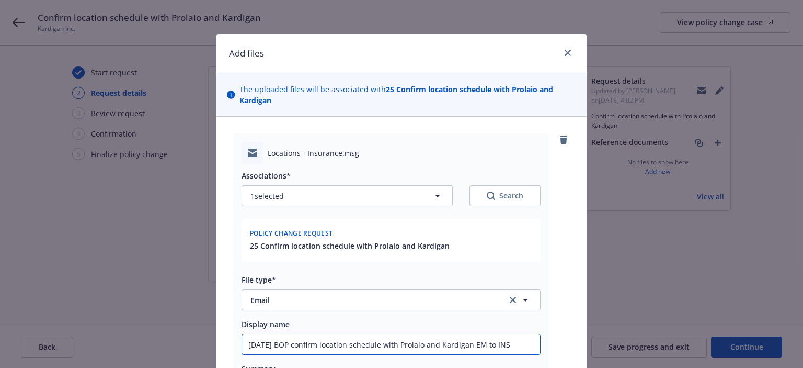
type input "8/25/2025 BOP confirm location schedule with Prolaio and Kardigan EM to INSD"
type textarea "x"
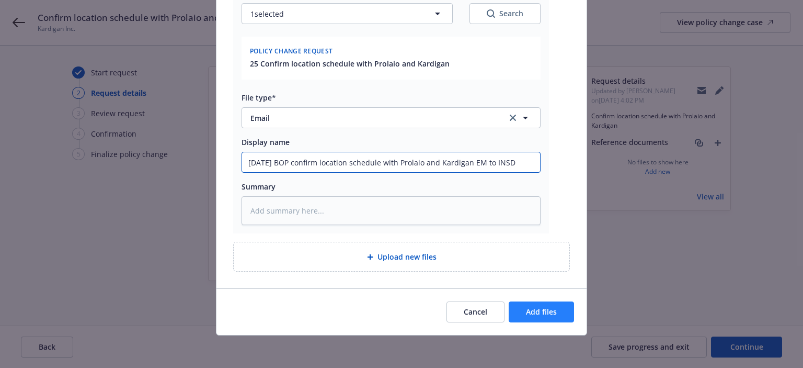
type input "8/25/2025 BOP confirm location schedule with Prolaio and Kardigan EM to INSD"
click at [536, 319] on button "Add files" at bounding box center [541, 311] width 65 height 21
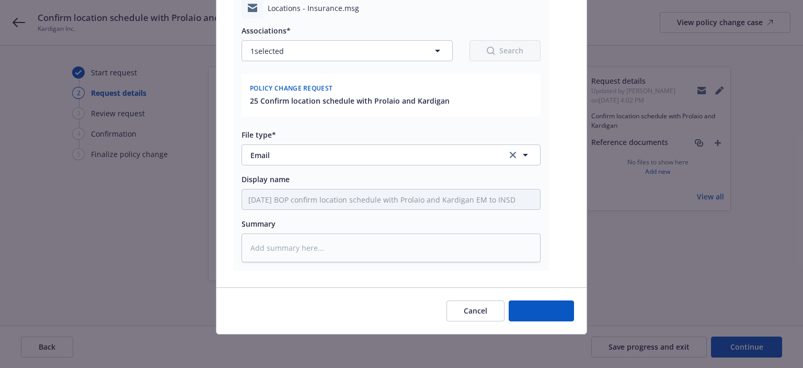
scroll to position [144, 0]
type textarea "x"
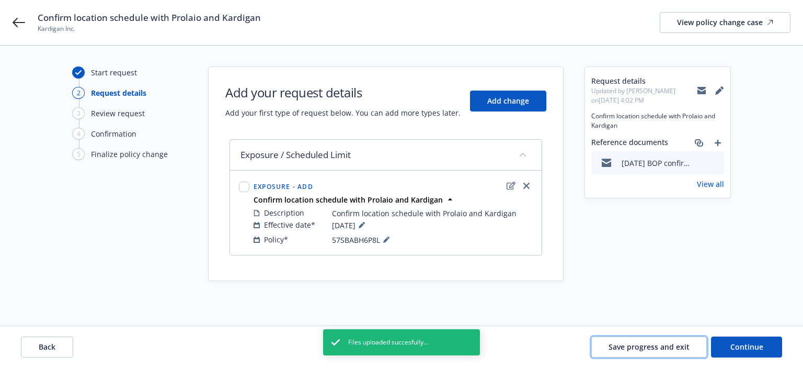
click at [660, 347] on span "Save progress and exit" at bounding box center [649, 346] width 81 height 10
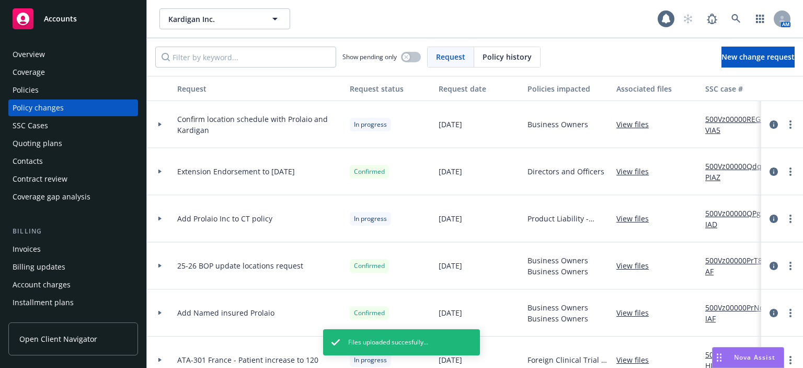
click at [67, 90] on div "Policies" at bounding box center [73, 90] width 121 height 17
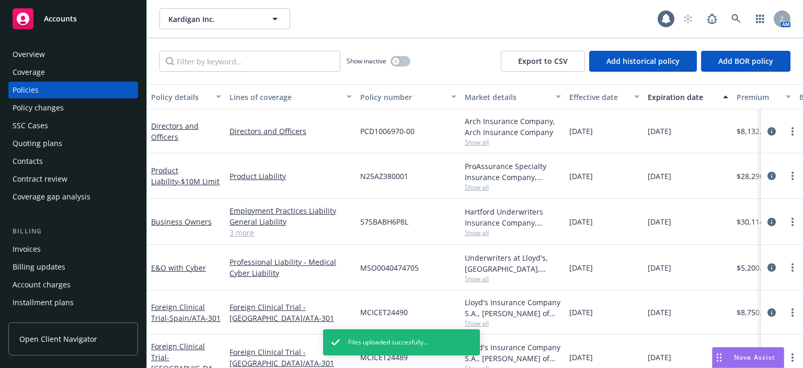
click at [67, 106] on div "Policy changes" at bounding box center [73, 107] width 121 height 17
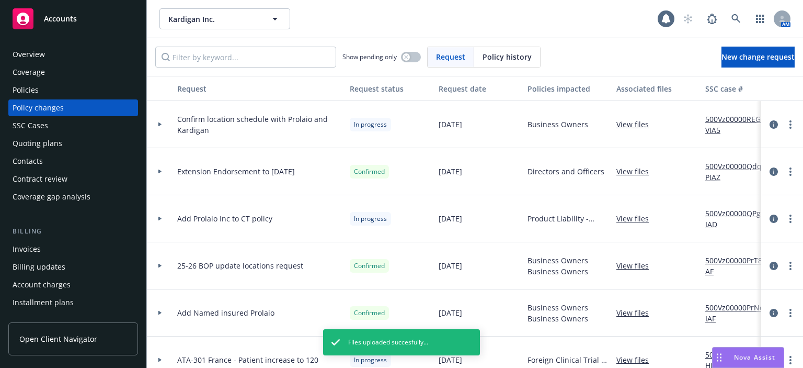
click at [66, 95] on div "Policies" at bounding box center [73, 90] width 121 height 17
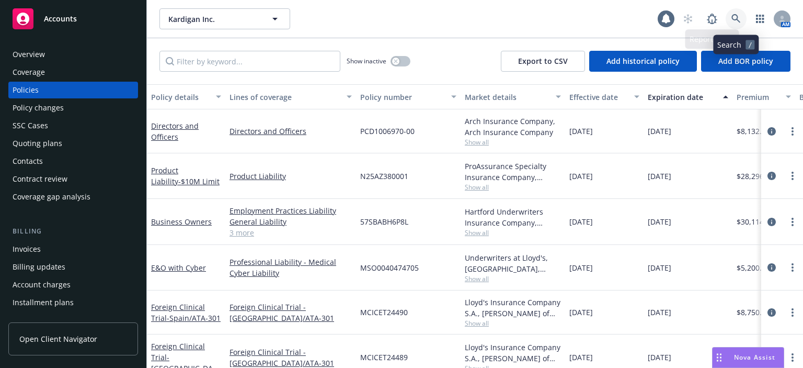
click at [737, 17] on icon at bounding box center [735, 18] width 9 height 9
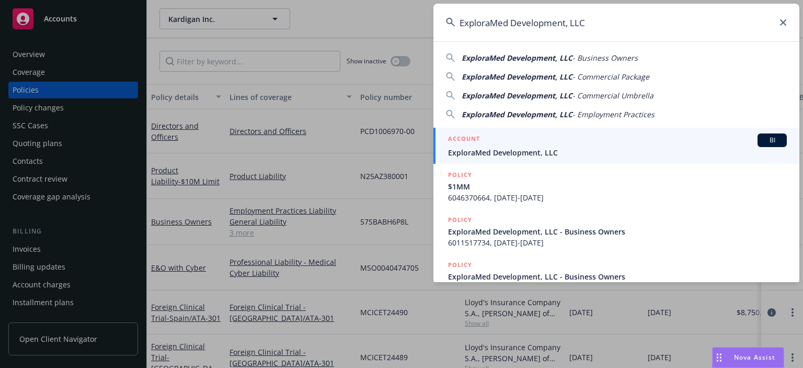
type input "ExploraMed Development, LLC"
click at [484, 143] on div "ACCOUNT BI" at bounding box center [617, 140] width 339 height 14
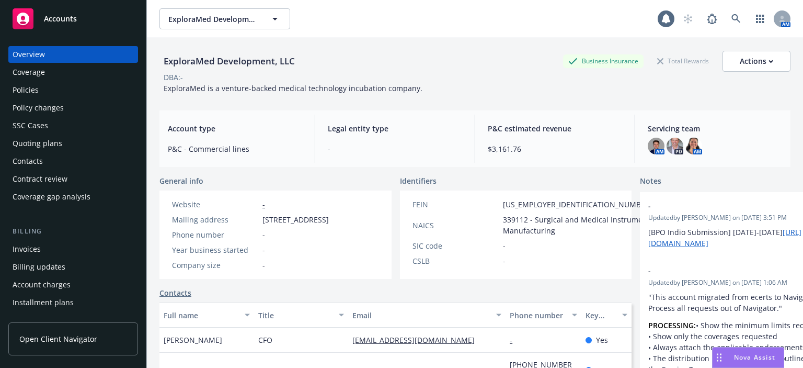
click at [67, 98] on div "Policies" at bounding box center [73, 90] width 121 height 17
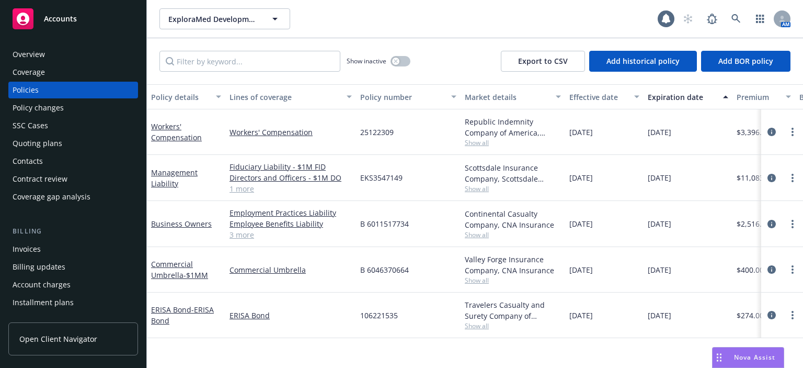
click at [40, 146] on div "Quoting plans" at bounding box center [38, 143] width 50 height 17
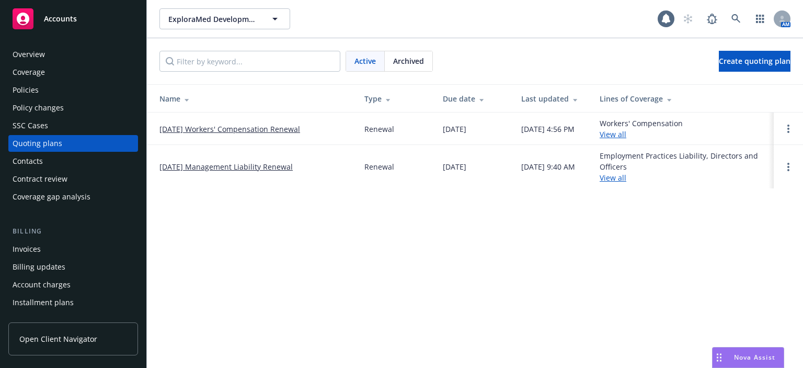
click at [192, 123] on link "10/01/25 Workers' Compensation Renewal" at bounding box center [229, 128] width 141 height 11
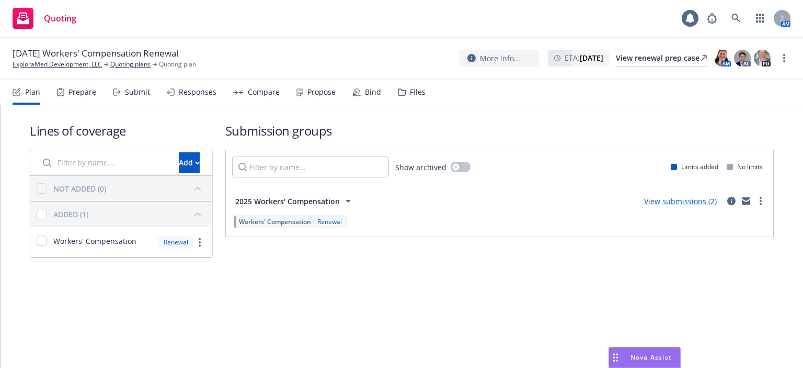
click at [155, 94] on div "Plan Prepare Submit Responses Compare Propose Bind Files" at bounding box center [219, 91] width 413 height 25
click at [146, 91] on div "Submit" at bounding box center [137, 92] width 25 height 8
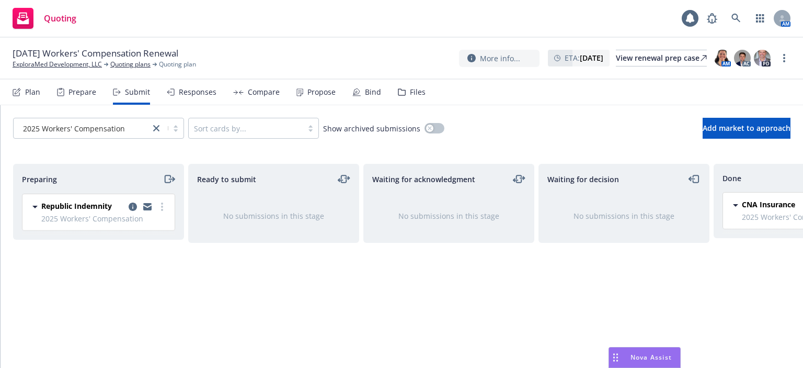
click at [199, 101] on div "Responses" at bounding box center [192, 91] width 50 height 25
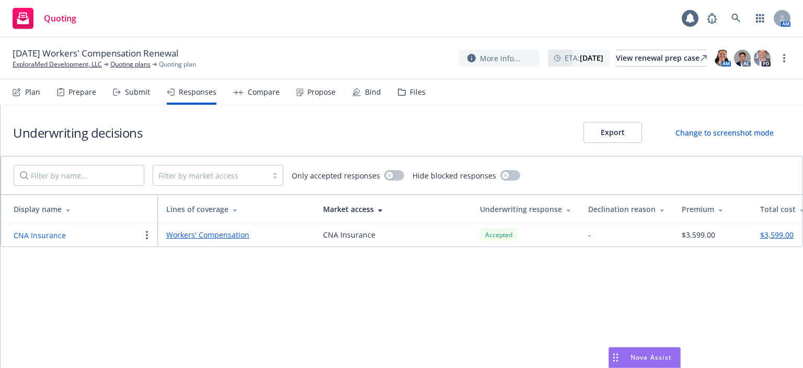
click at [140, 96] on div "Submit" at bounding box center [137, 92] width 25 height 8
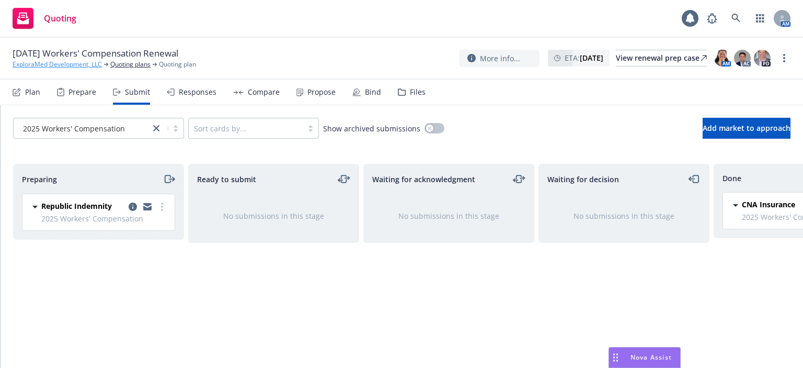
click at [61, 60] on link "ExploraMed Development, LLC" at bounding box center [57, 64] width 89 height 9
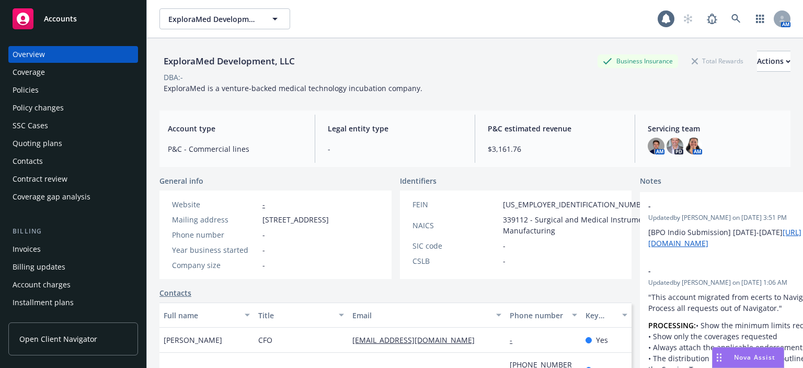
click at [62, 91] on div "Policies" at bounding box center [73, 90] width 121 height 17
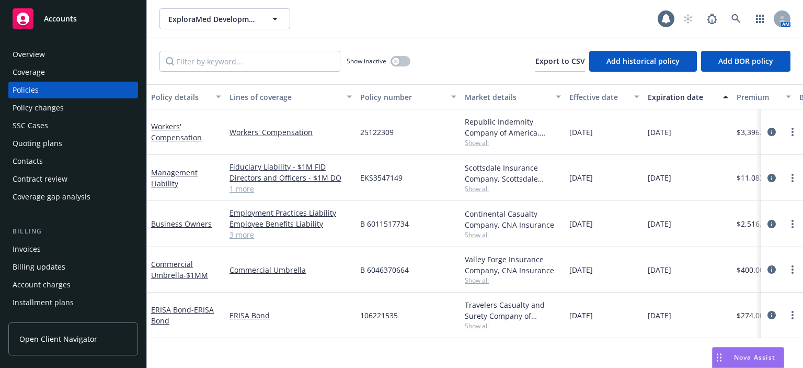
click at [381, 133] on span "25122309" at bounding box center [376, 132] width 33 height 11
copy span "25122309"
click at [740, 21] on icon at bounding box center [735, 18] width 9 height 9
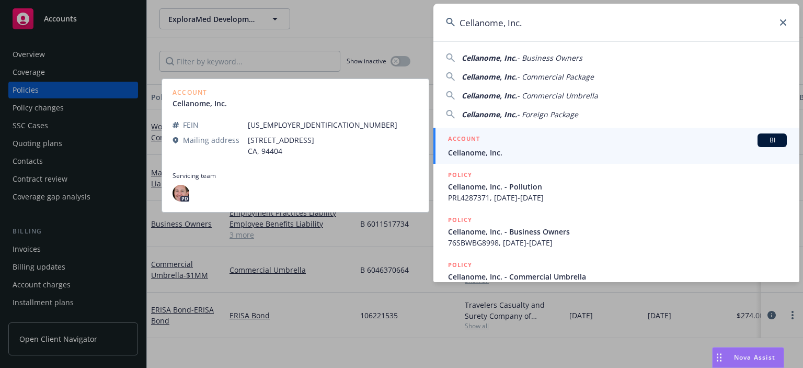
type input "Cellanome, Inc."
click at [537, 147] on span "Cellanome, Inc." at bounding box center [617, 152] width 339 height 11
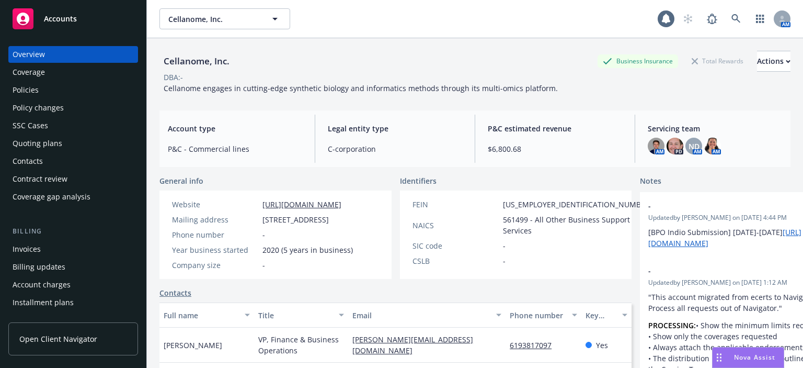
click at [40, 96] on div "Policies" at bounding box center [73, 90] width 121 height 17
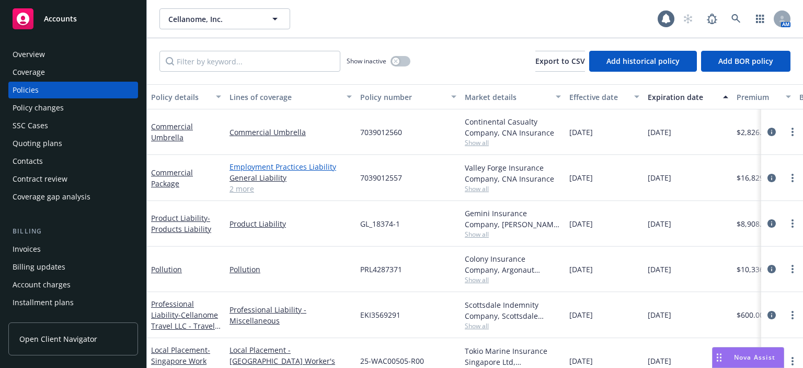
scroll to position [69, 0]
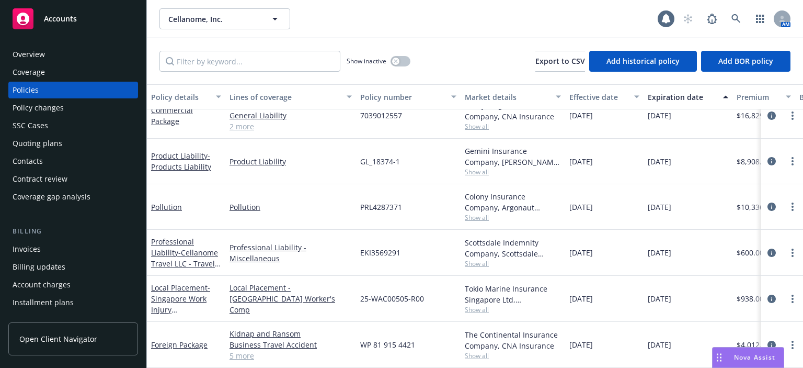
click at [93, 147] on div "Quoting plans" at bounding box center [73, 143] width 121 height 17
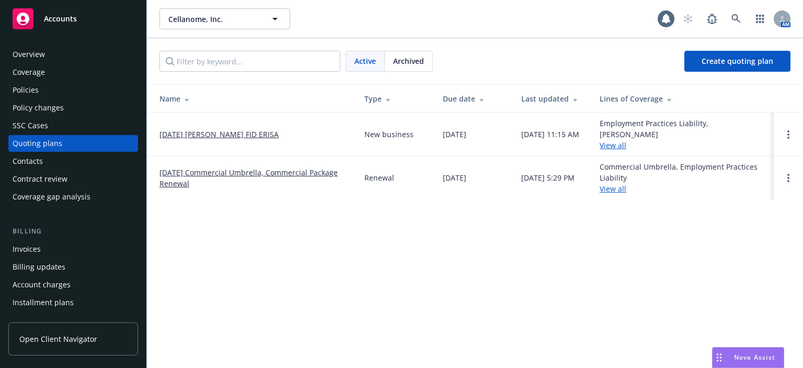
click at [217, 167] on link "[DATE] Commercial Umbrella, Commercial Package Renewal" at bounding box center [253, 178] width 188 height 22
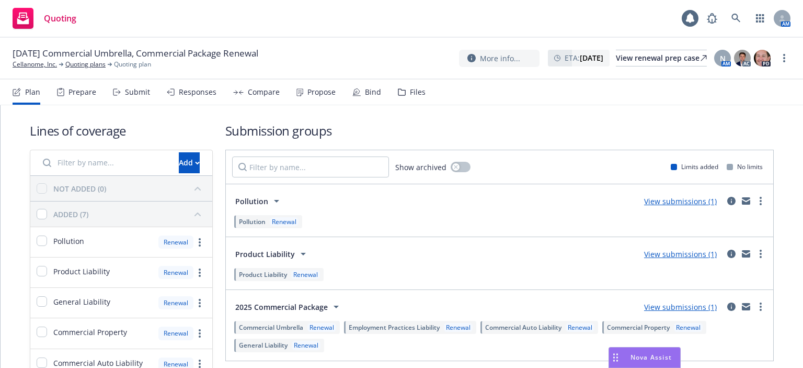
click at [84, 96] on div "Prepare" at bounding box center [82, 92] width 28 height 8
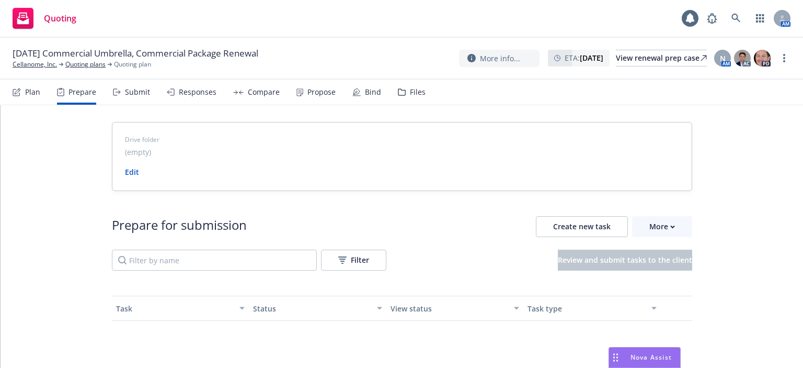
click at [128, 99] on div "Submit" at bounding box center [131, 91] width 37 height 25
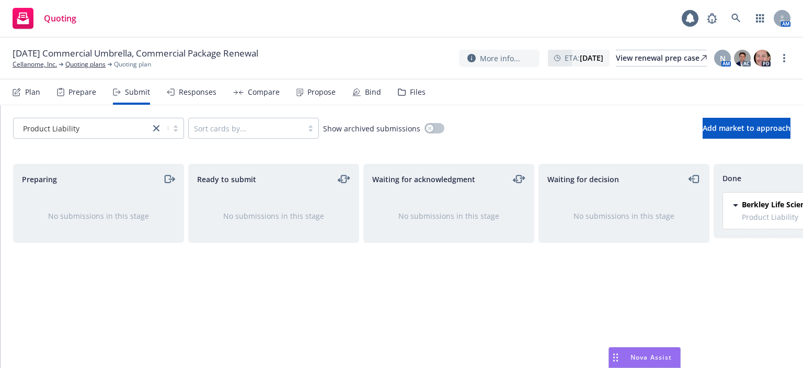
click at [176, 91] on div "Responses" at bounding box center [192, 91] width 50 height 25
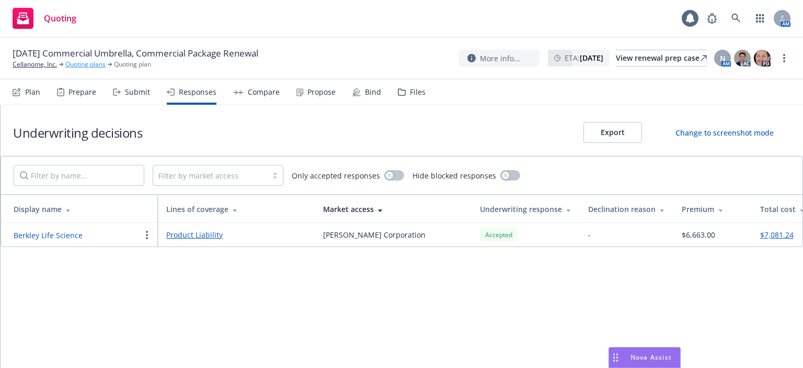
click at [90, 65] on link "Quoting plans" at bounding box center [85, 64] width 40 height 9
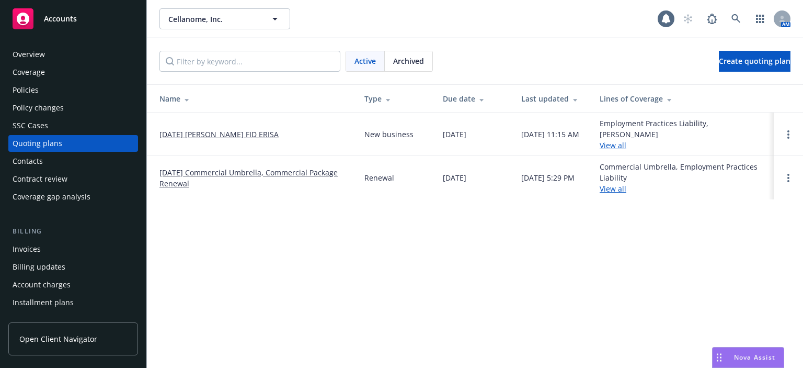
click at [63, 90] on div "Policies" at bounding box center [73, 90] width 121 height 17
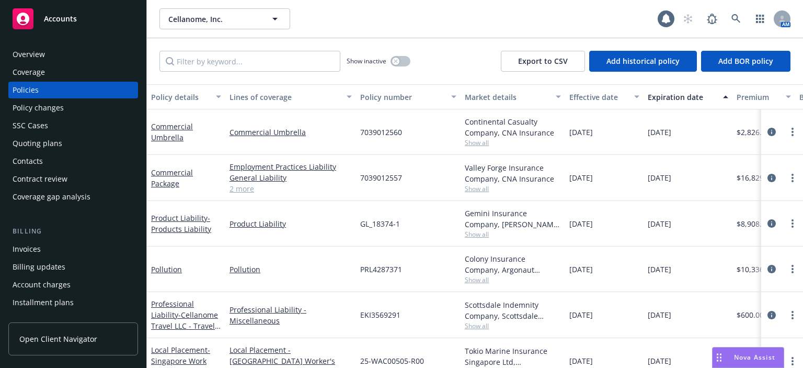
click at [113, 141] on div "Quoting plans" at bounding box center [73, 143] width 121 height 17
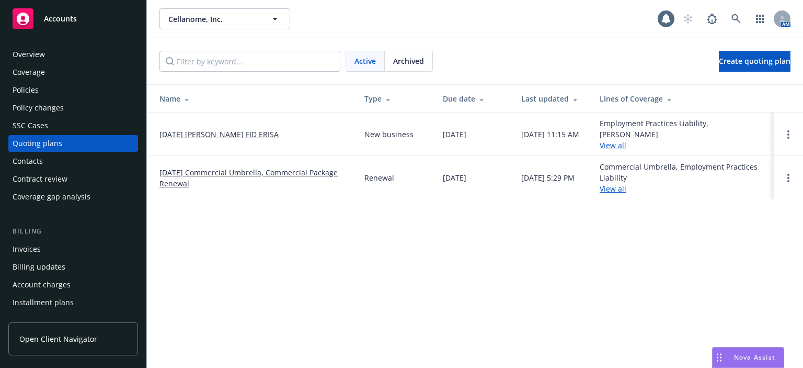
click at [221, 167] on link "[DATE] Commercial Umbrella, Commercial Package Renewal" at bounding box center [253, 178] width 188 height 22
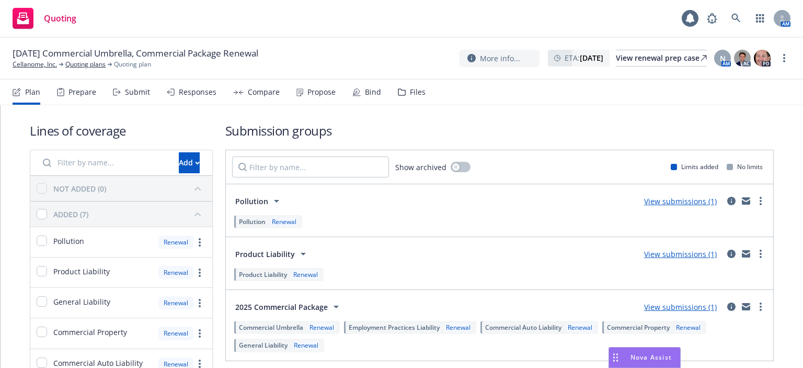
click at [410, 91] on div "Files" at bounding box center [418, 92] width 16 height 8
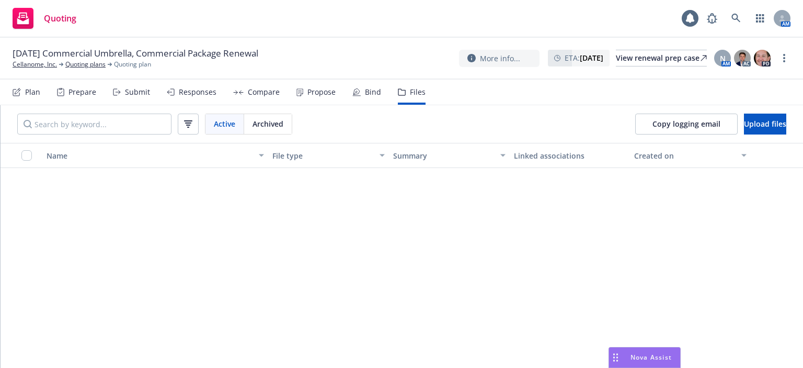
scroll to position [632, 0]
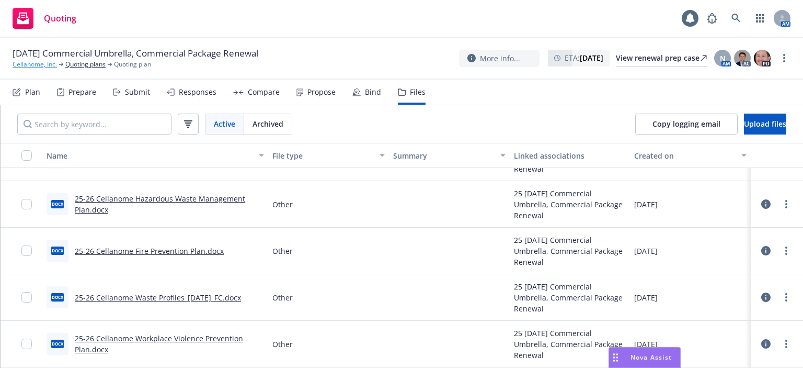
click at [41, 68] on link "Cellanome, Inc." at bounding box center [35, 64] width 44 height 9
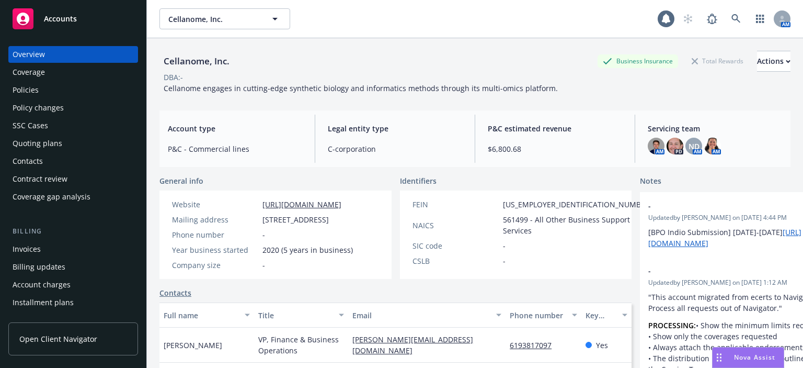
click at [41, 91] on div "Policies" at bounding box center [73, 90] width 121 height 17
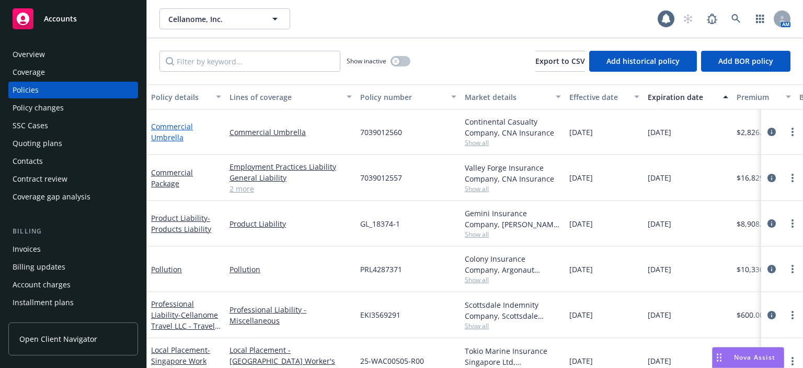
click at [162, 134] on link "Commercial Umbrella" at bounding box center [172, 131] width 42 height 21
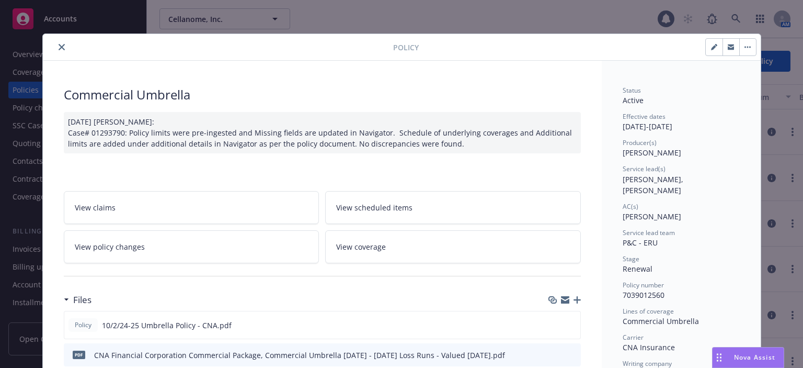
click at [640, 290] on span "7039012560" at bounding box center [644, 295] width 42 height 10
copy span "7039012560"
click at [59, 45] on icon "close" at bounding box center [62, 47] width 6 height 6
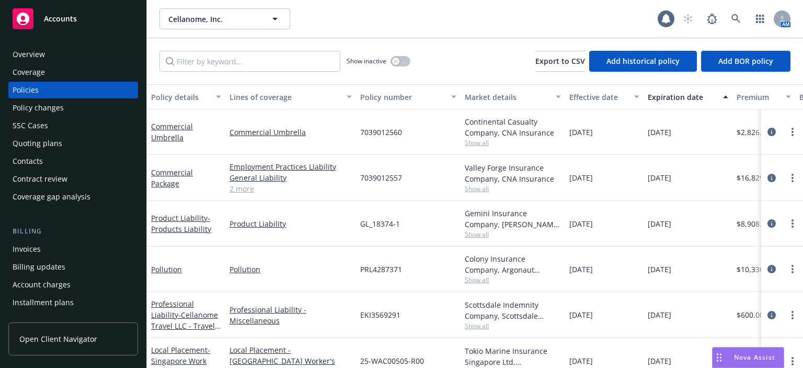
click at [391, 176] on span "7039012557" at bounding box center [381, 177] width 42 height 11
copy span "7039012557"
click at [170, 225] on span "- Products Liability" at bounding box center [181, 223] width 60 height 21
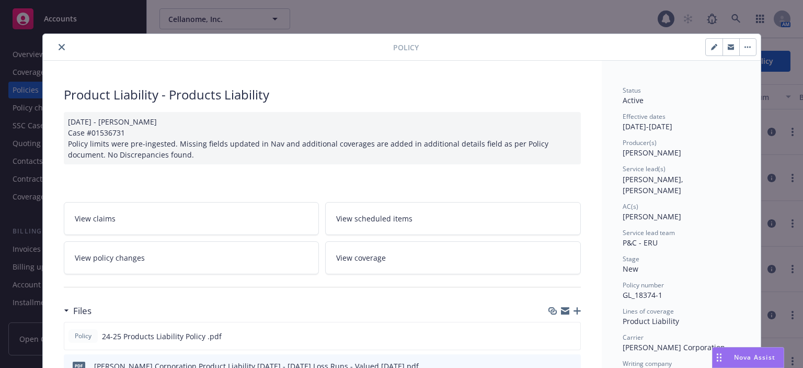
click at [205, 253] on link "View policy changes" at bounding box center [192, 257] width 256 height 33
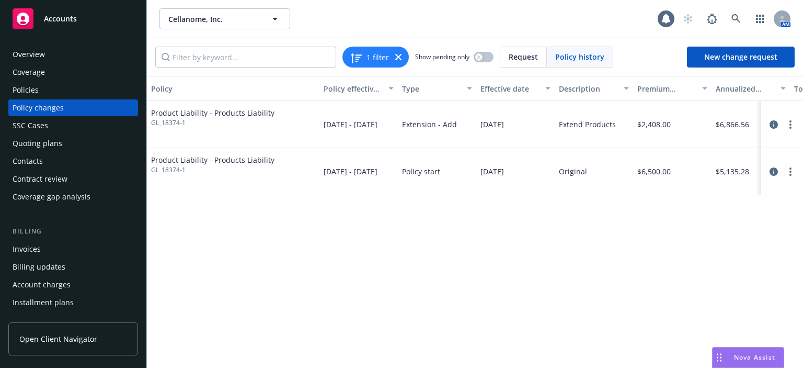
click at [25, 110] on div "Policy changes" at bounding box center [38, 107] width 51 height 17
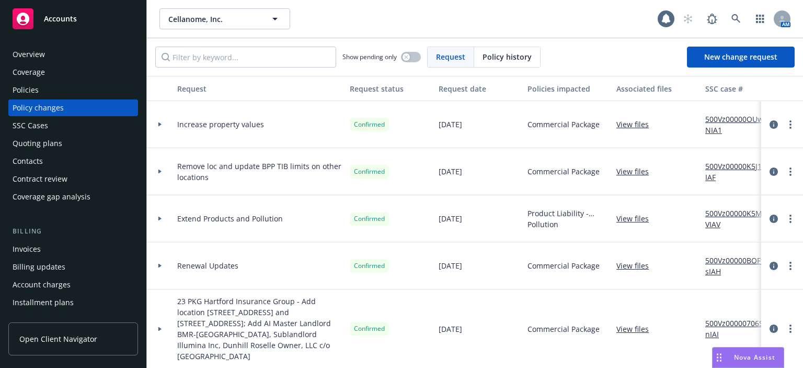
click at [52, 91] on div "Policies" at bounding box center [73, 90] width 121 height 17
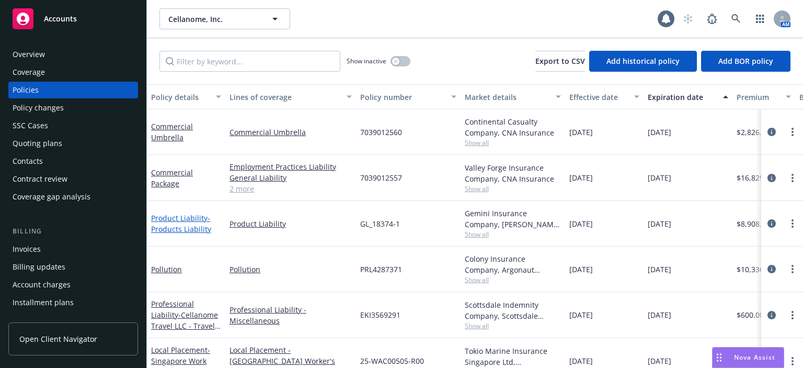
click at [194, 222] on link "Product Liability - Products Liability" at bounding box center [181, 223] width 60 height 21
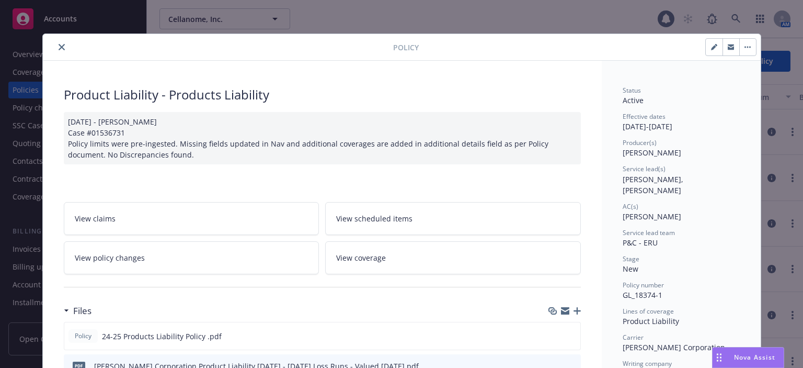
scroll to position [31, 0]
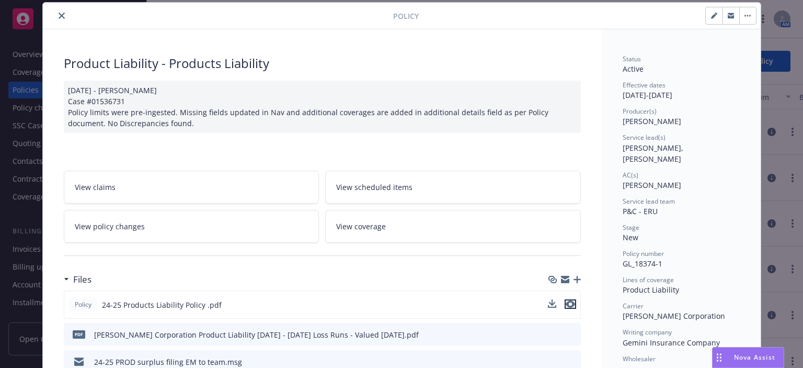
click at [566, 300] on icon "preview file" at bounding box center [570, 303] width 9 height 7
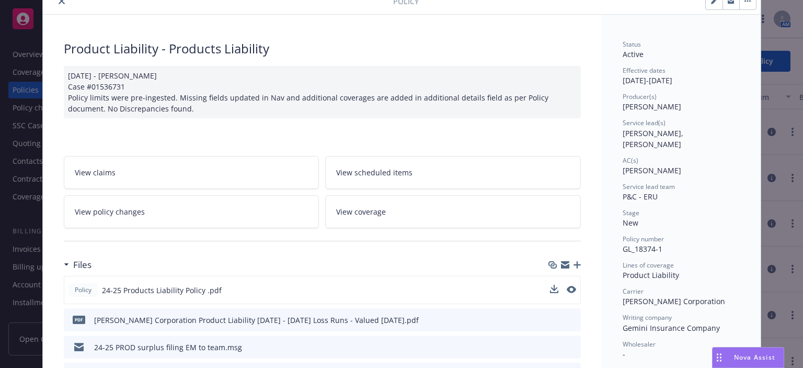
scroll to position [0, 0]
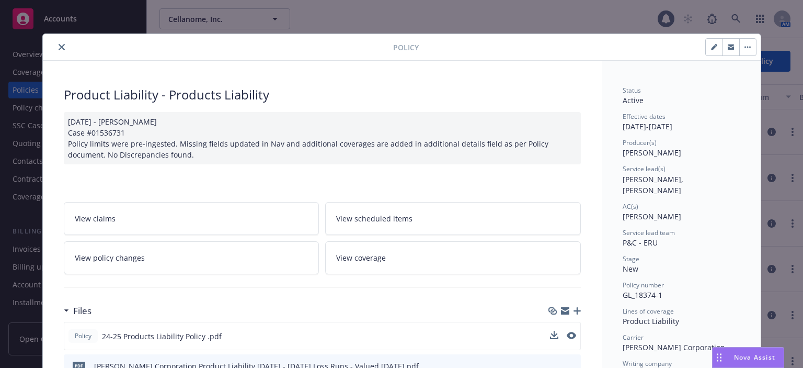
click at [59, 48] on icon "close" at bounding box center [62, 47] width 6 height 6
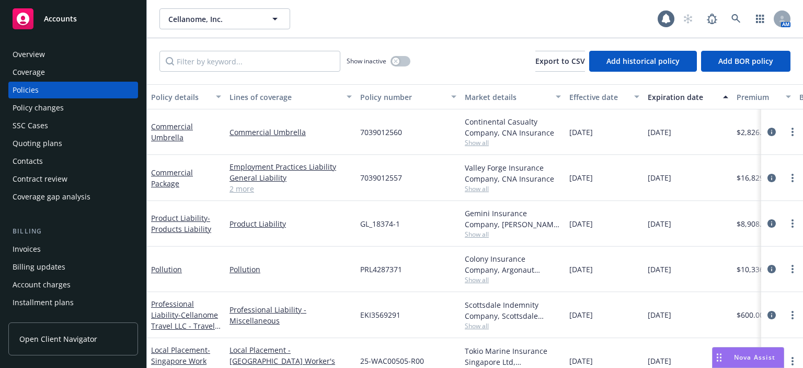
scroll to position [292, 0]
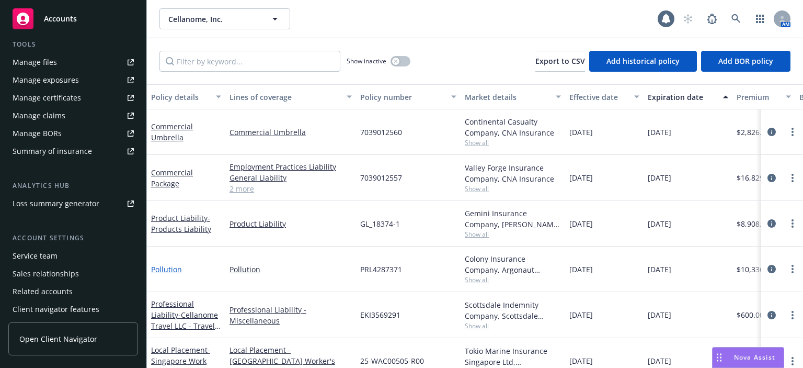
click at [158, 269] on link "Pollution" at bounding box center [166, 269] width 31 height 10
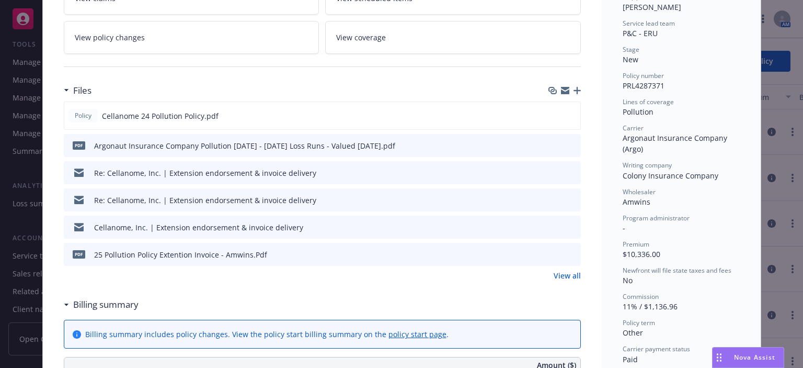
scroll to position [105, 0]
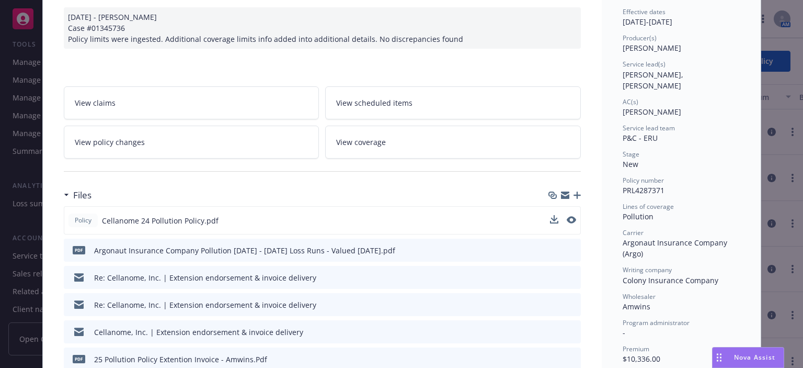
click at [572, 219] on div "Policy Cellanome 24 Pollution Policy.pdf" at bounding box center [322, 220] width 517 height 28
click at [569, 219] on icon "preview file" at bounding box center [570, 219] width 9 height 7
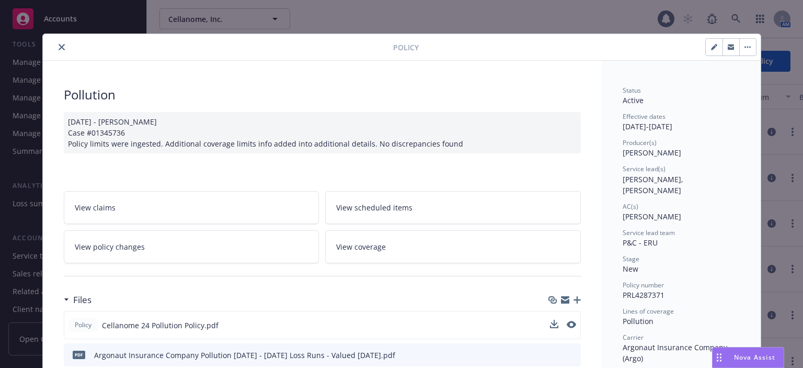
click at [59, 42] on button "close" at bounding box center [61, 47] width 13 height 13
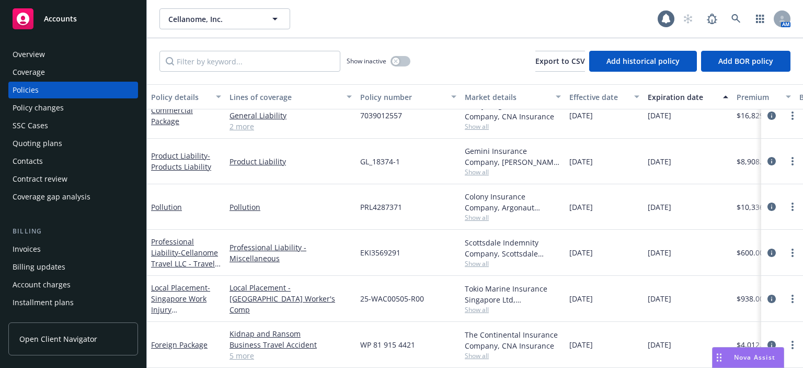
click at [38, 144] on div "Quoting plans" at bounding box center [38, 143] width 50 height 17
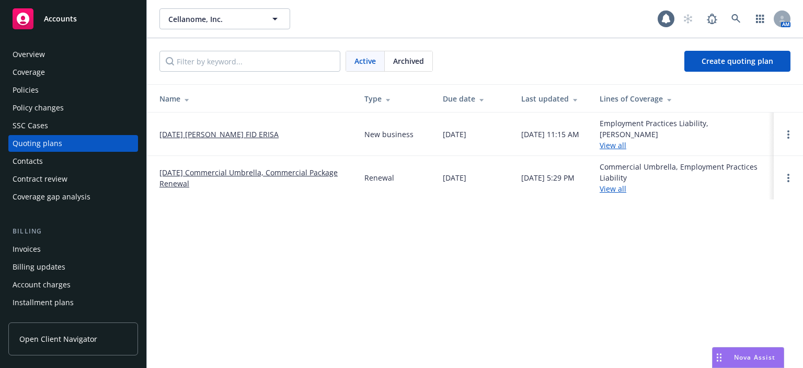
click at [187, 167] on link "10/02/25 Commercial Umbrella, Commercial Package Renewal" at bounding box center [253, 178] width 188 height 22
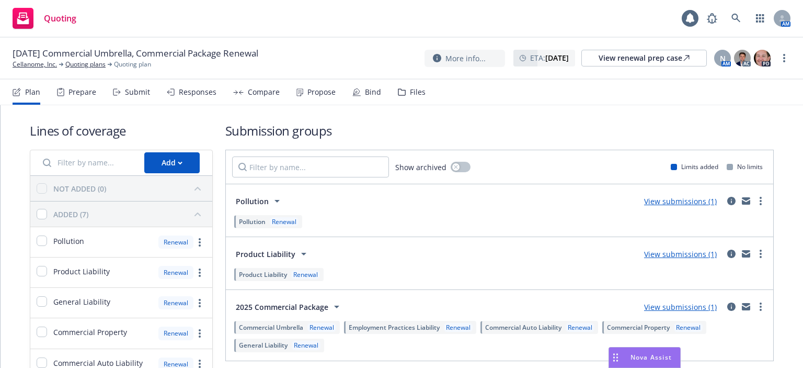
click at [74, 88] on div "Prepare" at bounding box center [82, 92] width 28 height 8
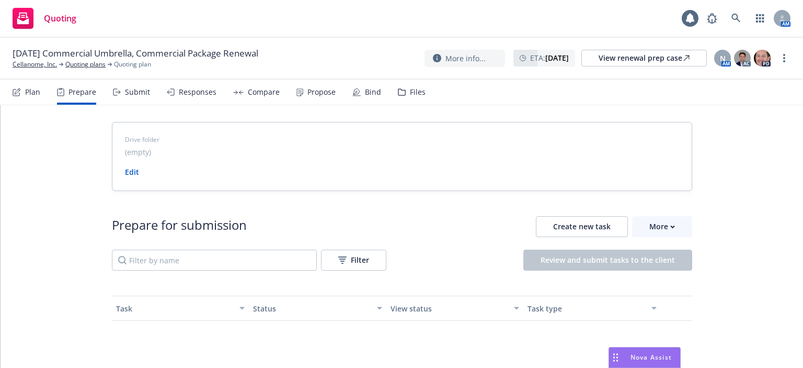
click at [132, 101] on div "Submit" at bounding box center [131, 91] width 37 height 25
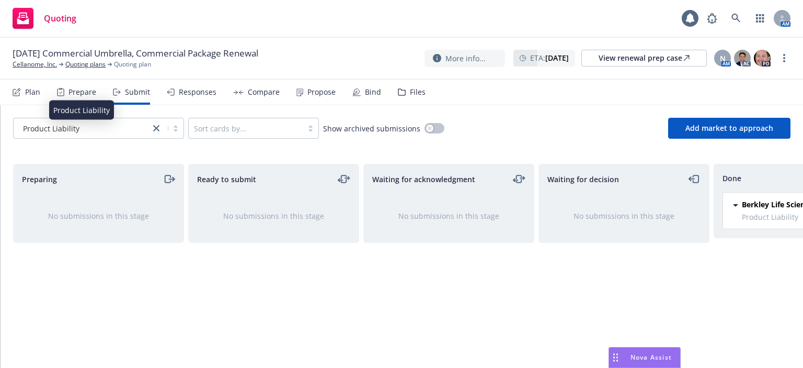
click at [85, 128] on div "Product Liability" at bounding box center [82, 128] width 126 height 11
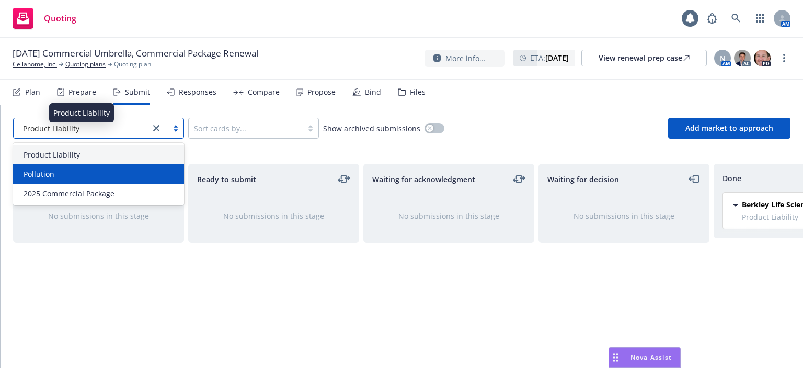
click at [82, 169] on div "Pollution" at bounding box center [98, 173] width 158 height 11
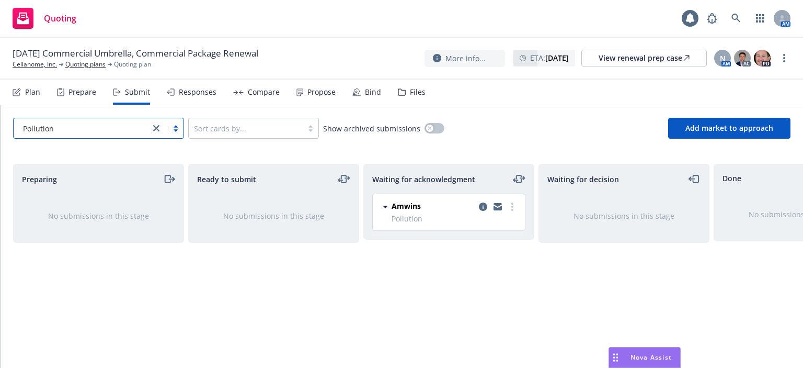
click at [78, 133] on div at bounding box center [82, 128] width 126 height 13
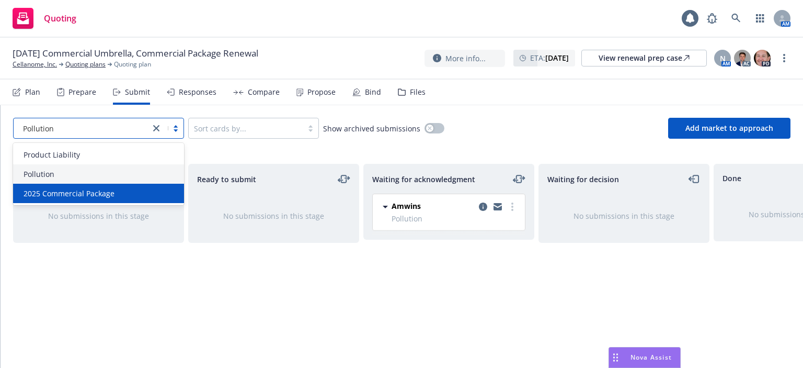
click at [83, 204] on div "Product Liability Pollution 2025 Commercial Package" at bounding box center [98, 174] width 171 height 62
click at [87, 196] on span "2025 Commercial Package" at bounding box center [69, 193] width 91 height 11
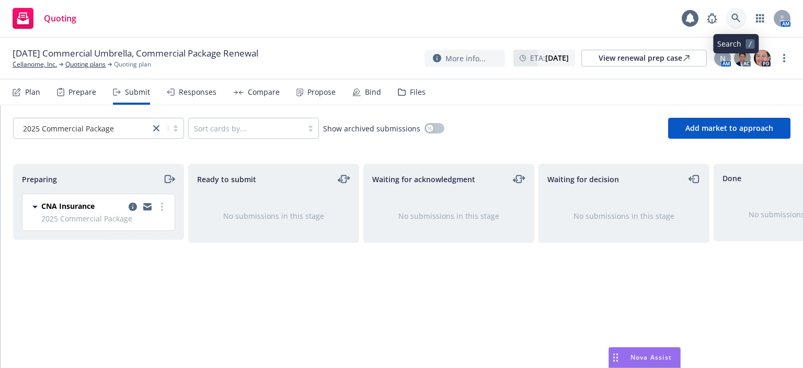
click at [742, 19] on link at bounding box center [736, 18] width 21 height 21
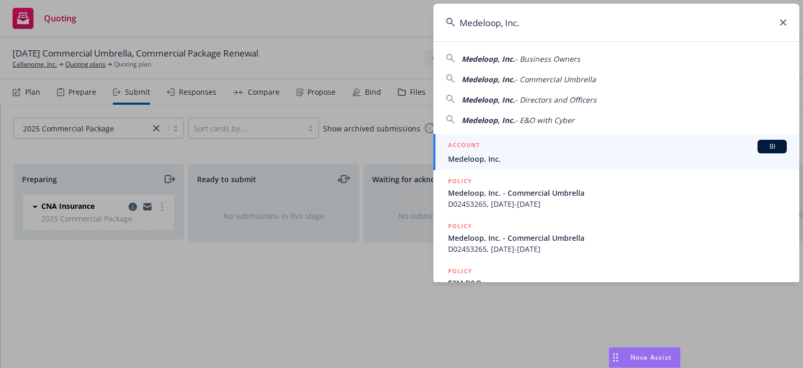
type input "Medeloop, Inc."
click at [482, 157] on span "Medeloop, Inc." at bounding box center [617, 158] width 339 height 11
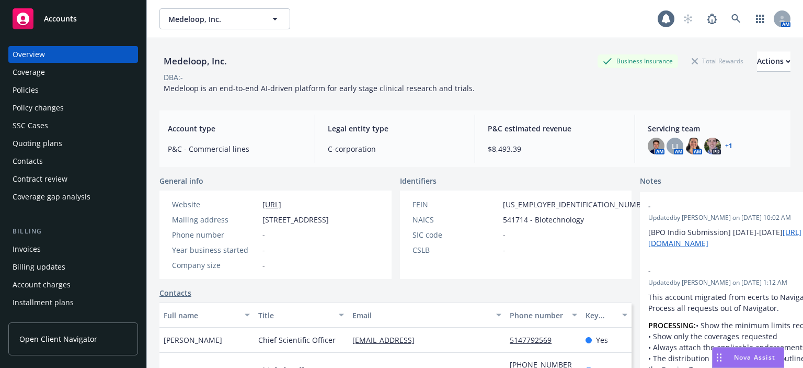
click at [71, 96] on div "Policies" at bounding box center [73, 90] width 121 height 17
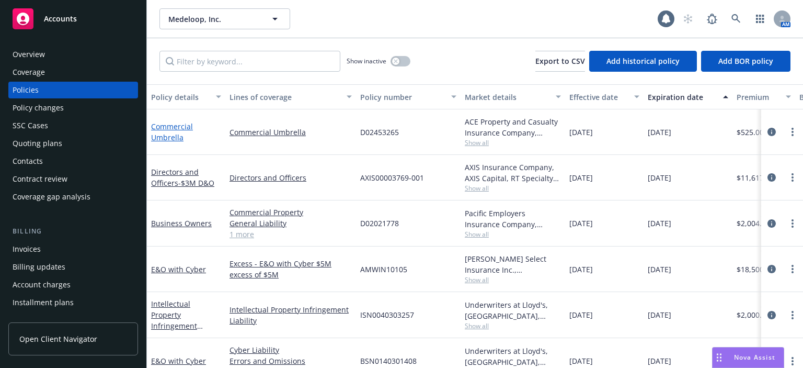
click at [173, 133] on link "Commercial Umbrella" at bounding box center [172, 131] width 42 height 21
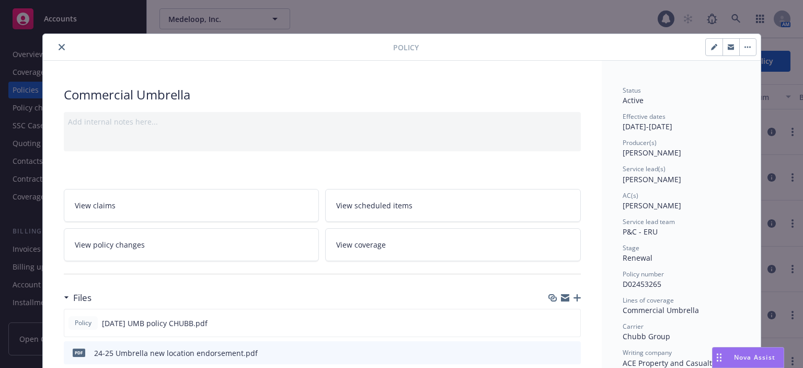
click at [177, 241] on link "View policy changes" at bounding box center [192, 244] width 256 height 33
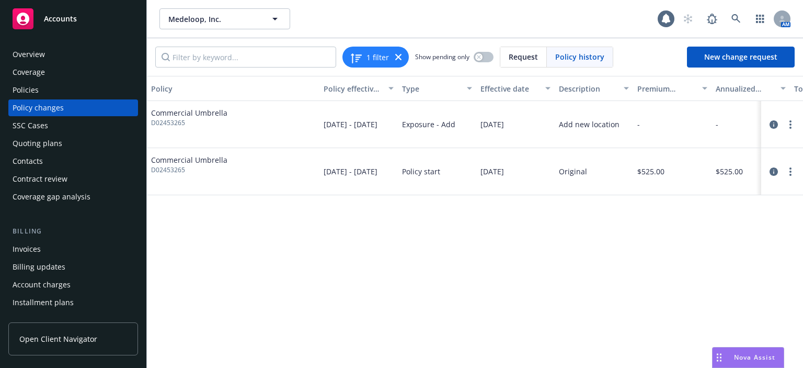
click at [63, 94] on div "Policies" at bounding box center [73, 90] width 121 height 17
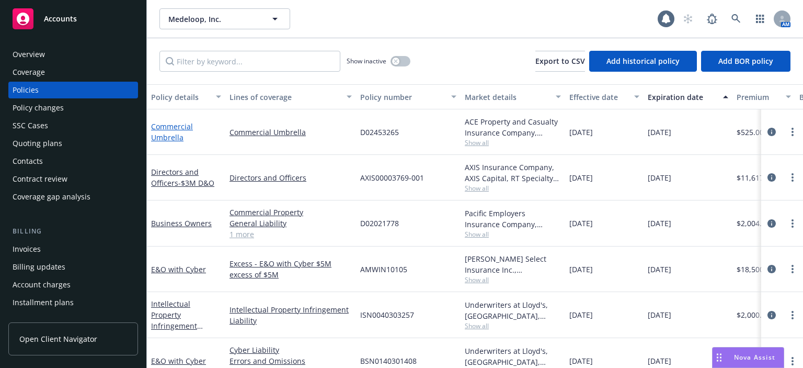
click at [171, 138] on link "Commercial Umbrella" at bounding box center [172, 131] width 42 height 21
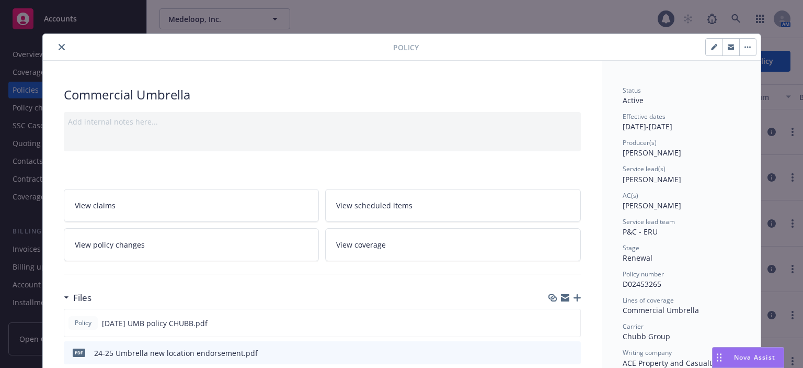
scroll to position [31, 0]
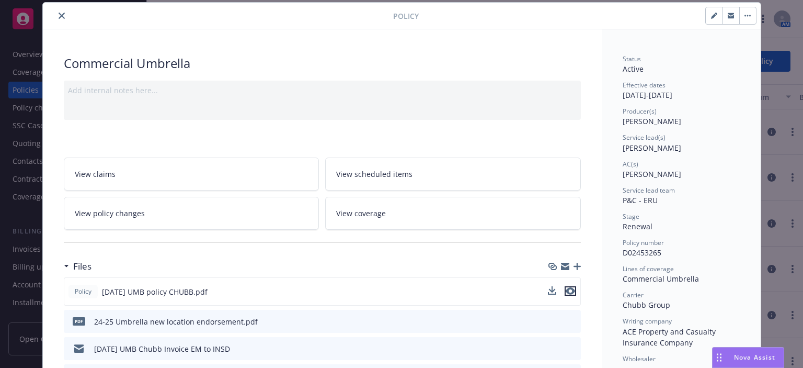
click at [566, 290] on icon "preview file" at bounding box center [570, 290] width 9 height 7
click at [571, 318] on button "preview file" at bounding box center [571, 320] width 12 height 9
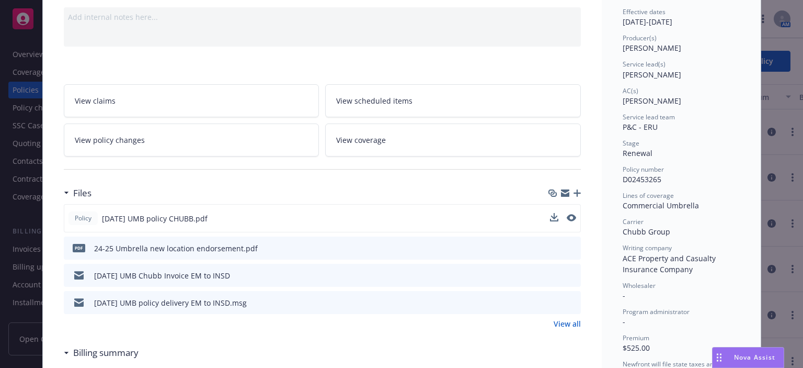
scroll to position [0, 0]
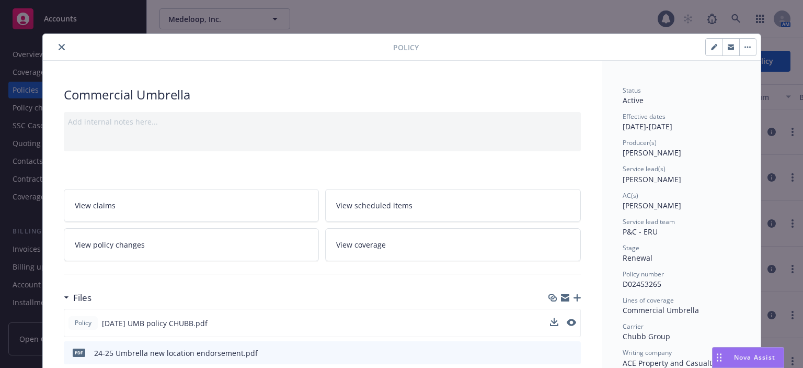
click at [50, 42] on div at bounding box center [220, 47] width 346 height 13
click at [59, 44] on icon "close" at bounding box center [62, 47] width 6 height 6
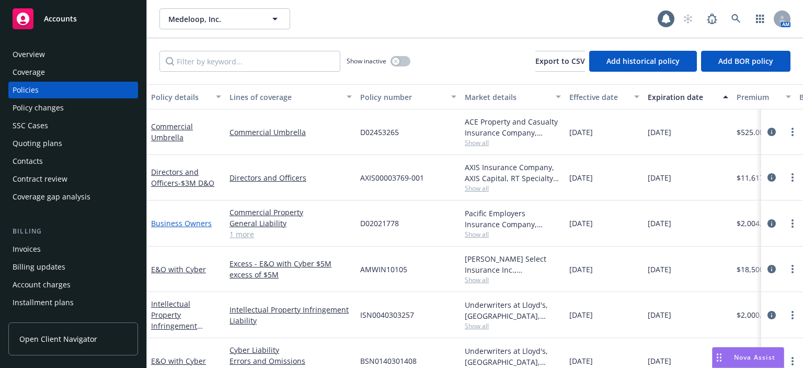
click at [171, 225] on link "Business Owners" at bounding box center [181, 223] width 61 height 10
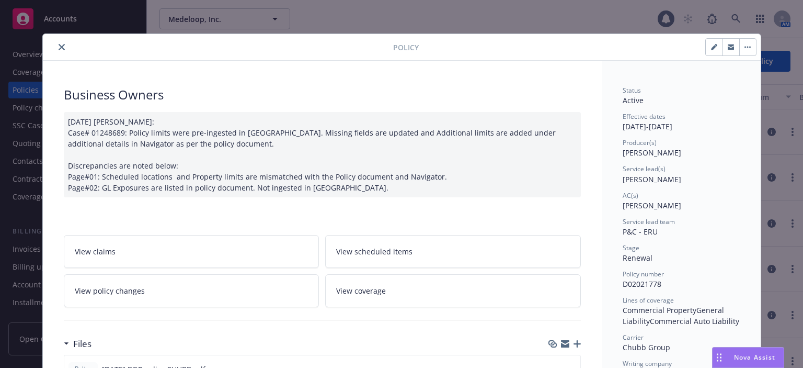
click at [216, 283] on link "View policy changes" at bounding box center [192, 290] width 256 height 33
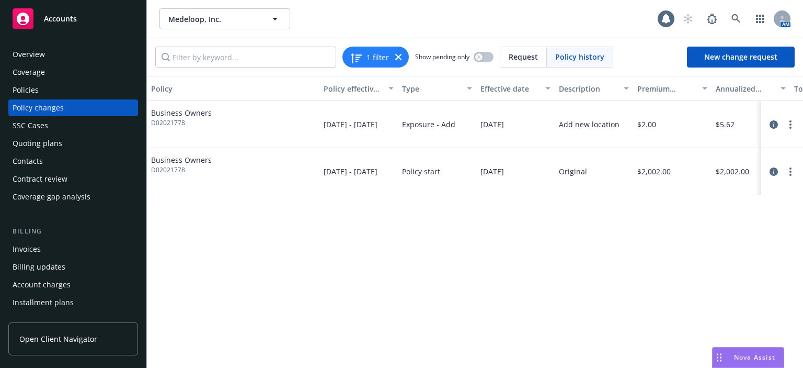
click at [39, 96] on div "Policies" at bounding box center [73, 90] width 121 height 17
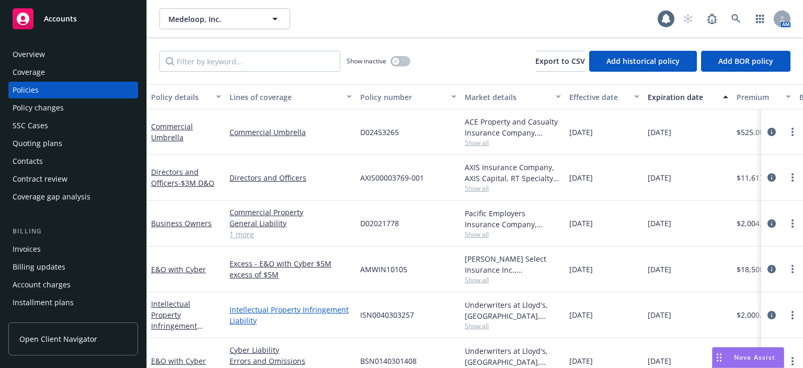
scroll to position [23, 0]
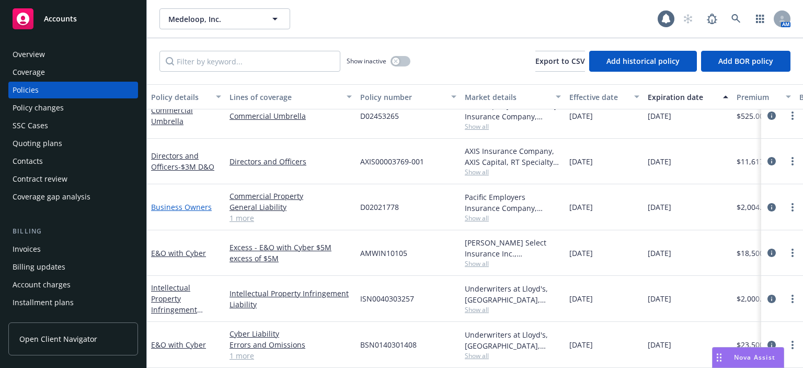
click at [162, 202] on link "Business Owners" at bounding box center [181, 207] width 61 height 10
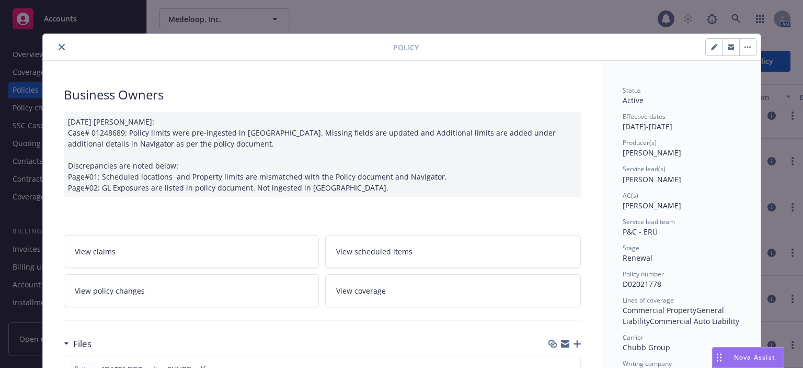
scroll to position [31, 0]
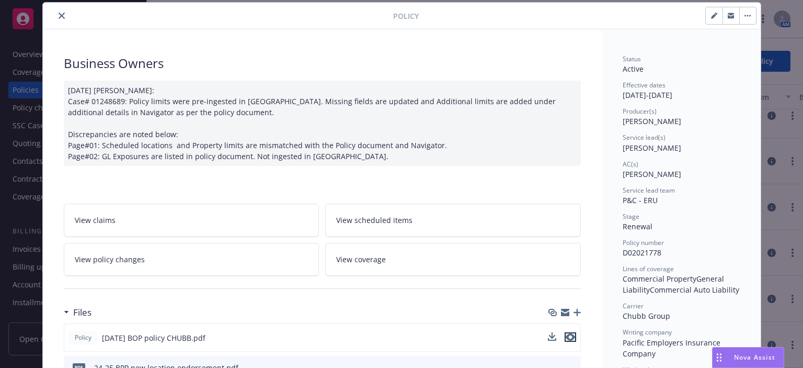
click at [567, 336] on icon "preview file" at bounding box center [570, 336] width 9 height 7
click at [154, 253] on link "View policy changes" at bounding box center [192, 259] width 256 height 33
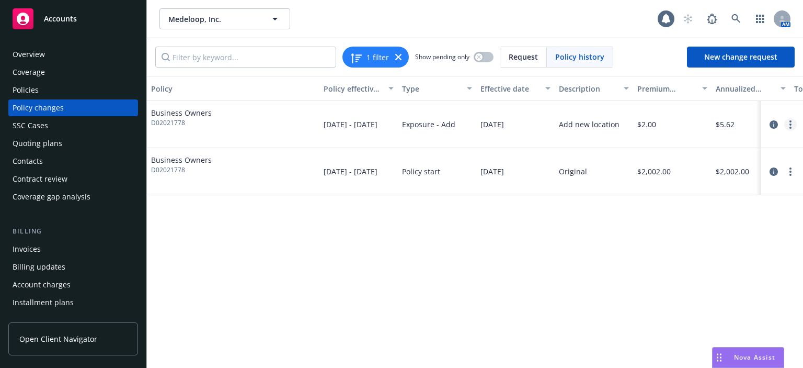
click at [790, 124] on circle "more" at bounding box center [790, 124] width 2 height 2
click at [772, 121] on icon "circleInformation" at bounding box center [774, 124] width 8 height 8
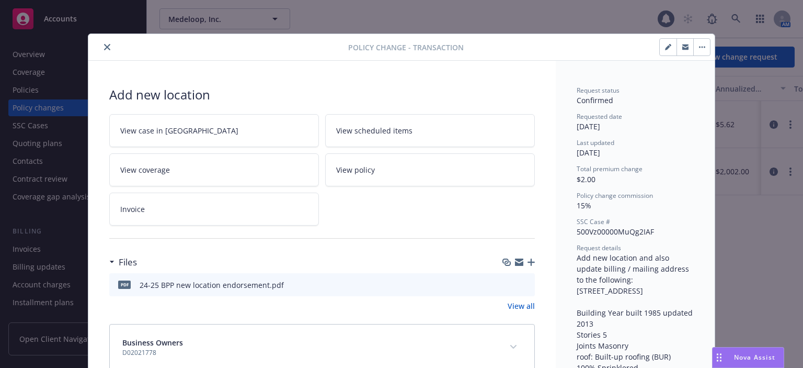
scroll to position [31, 0]
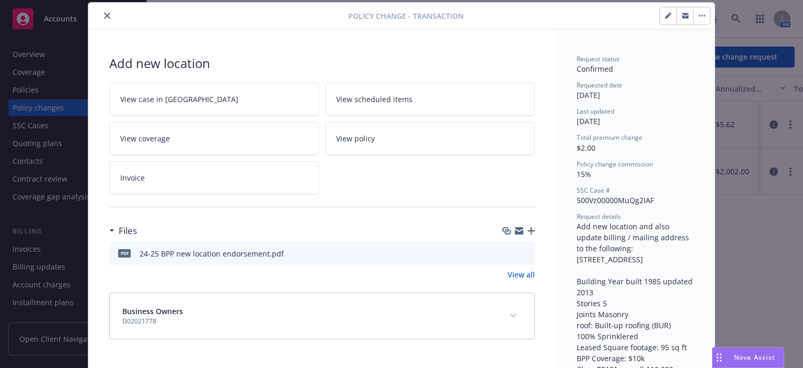
click at [522, 253] on icon "preview file" at bounding box center [524, 252] width 9 height 7
click at [107, 15] on button "close" at bounding box center [107, 15] width 13 height 13
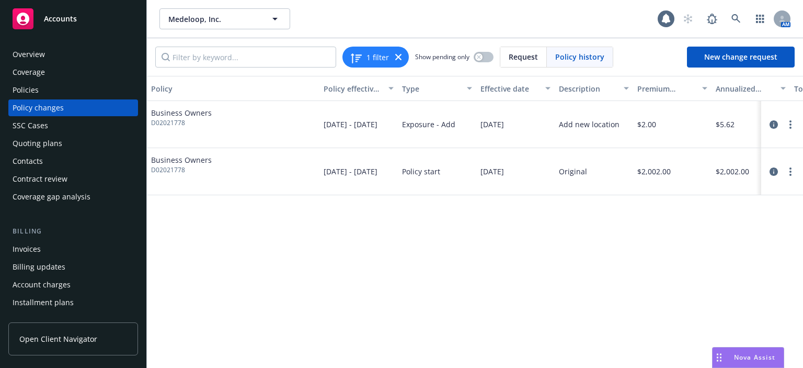
click at [58, 89] on div "Policies" at bounding box center [73, 90] width 121 height 17
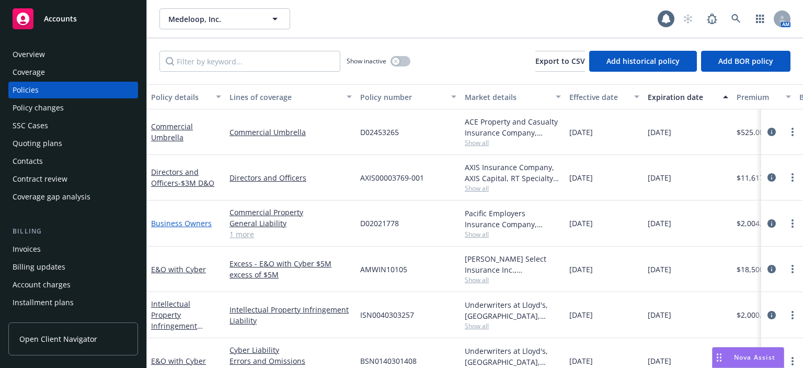
click at [186, 222] on link "Business Owners" at bounding box center [181, 223] width 61 height 10
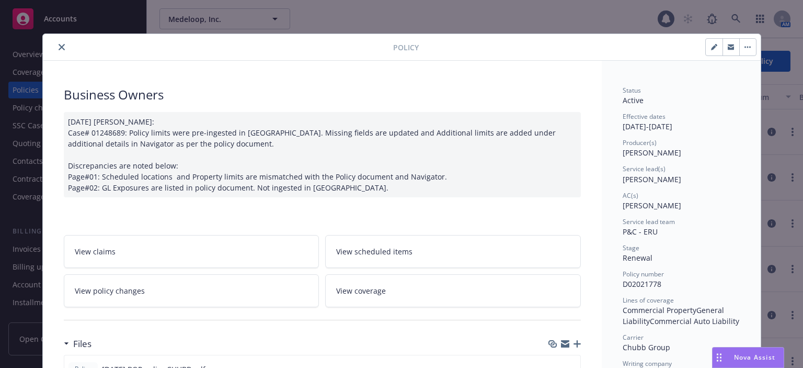
scroll to position [31, 0]
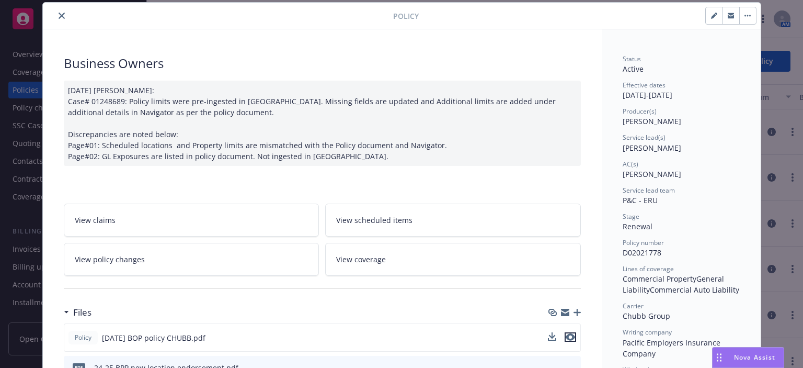
click at [567, 336] on icon "preview file" at bounding box center [570, 336] width 9 height 7
click at [568, 336] on icon "preview file" at bounding box center [570, 336] width 9 height 7
click at [59, 13] on icon "close" at bounding box center [62, 16] width 6 height 6
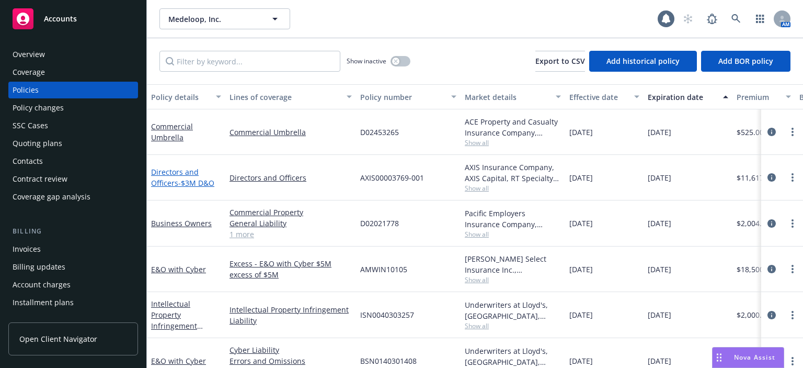
click at [176, 176] on link "Directors and Officers - $3M D&O" at bounding box center [182, 177] width 63 height 21
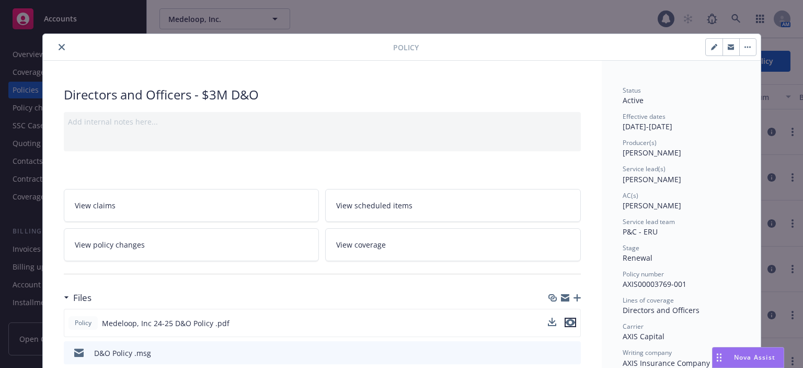
click at [570, 321] on icon "preview file" at bounding box center [570, 321] width 9 height 7
click at [59, 46] on icon "close" at bounding box center [62, 47] width 6 height 6
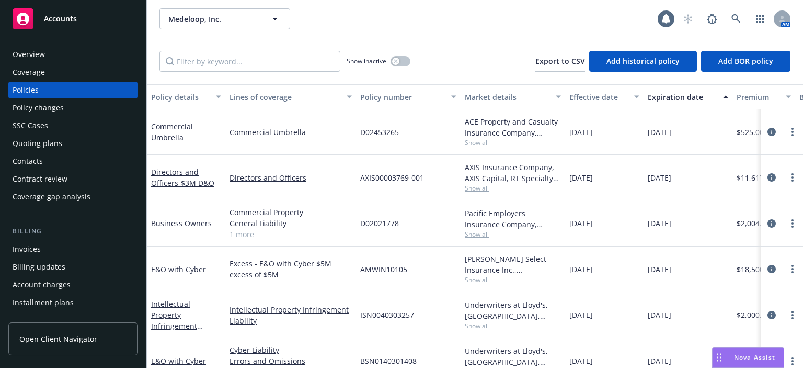
click at [52, 54] on div "Overview" at bounding box center [73, 54] width 121 height 17
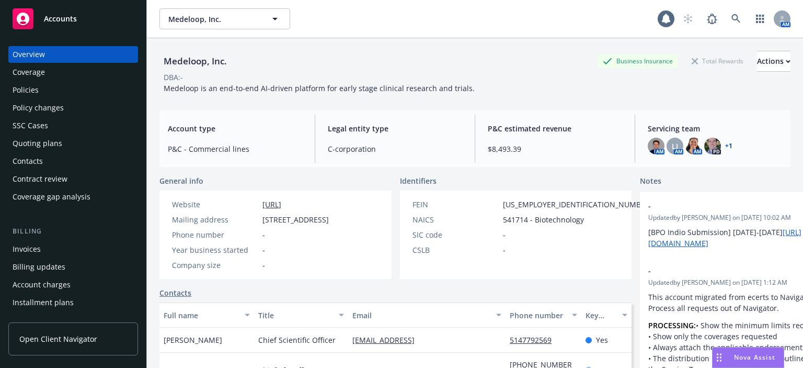
click at [77, 93] on div "Policies" at bounding box center [73, 90] width 121 height 17
